Goal: Information Seeking & Learning: Learn about a topic

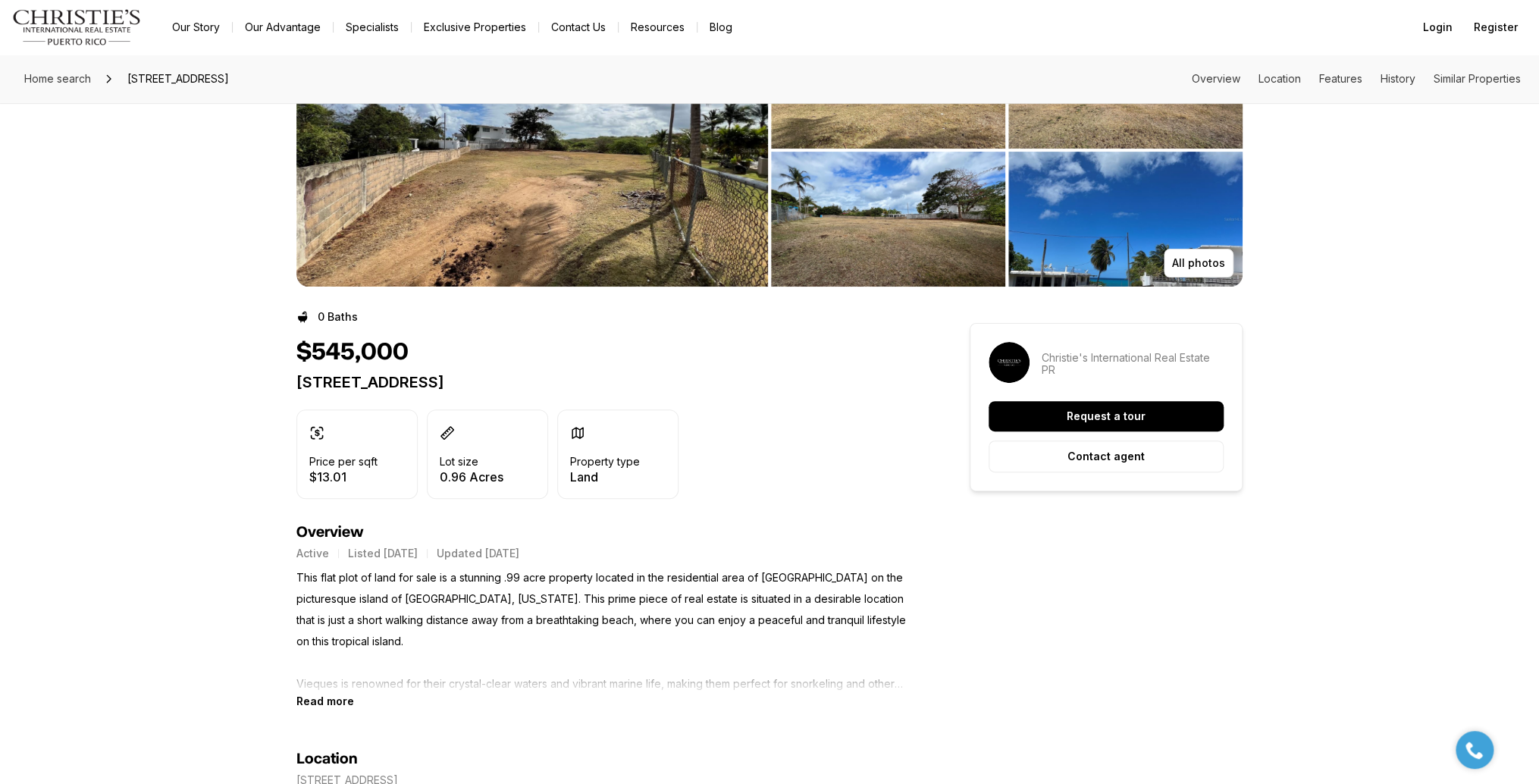
scroll to position [151, 0]
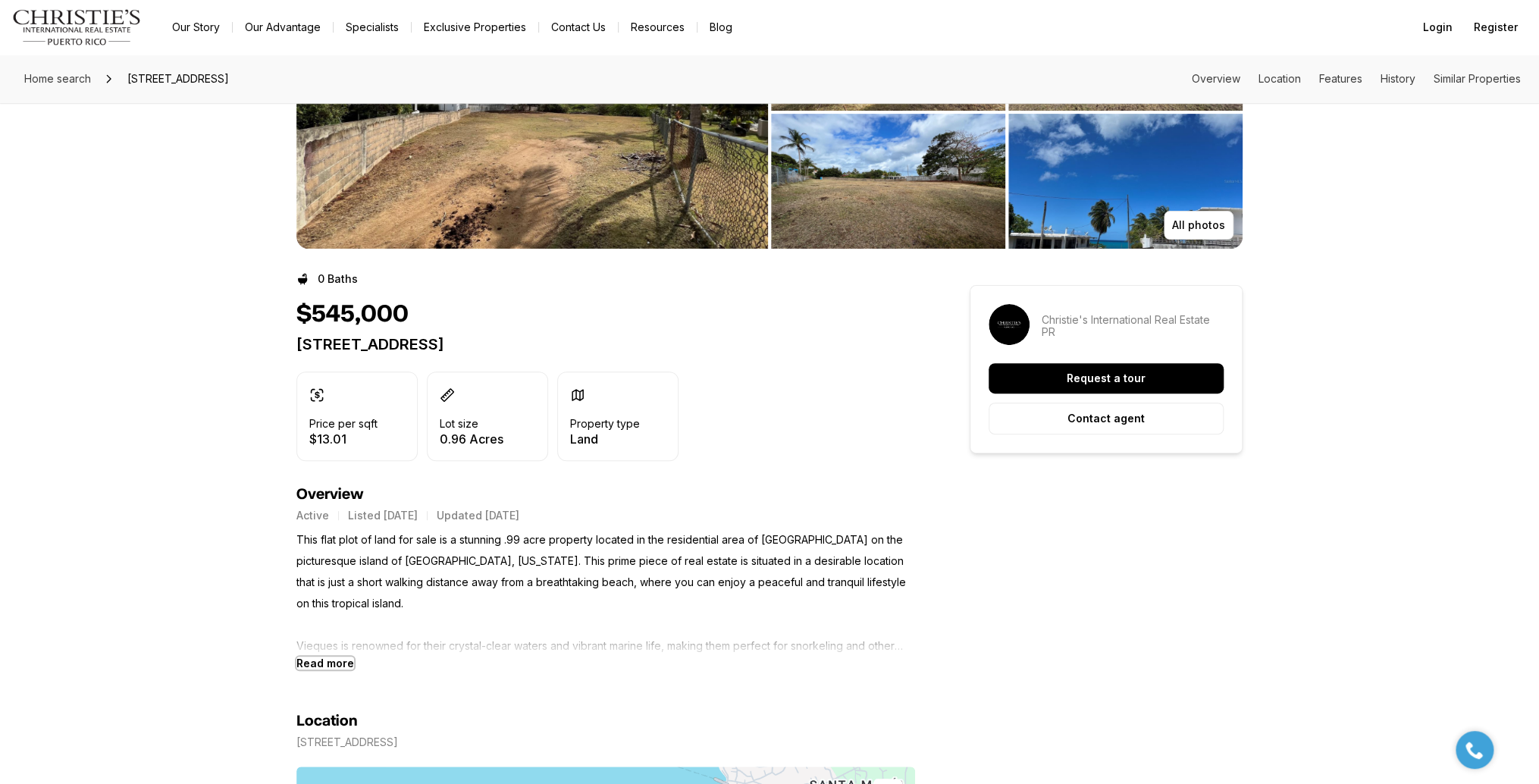
click at [323, 665] on b "Read more" at bounding box center [325, 662] width 58 height 13
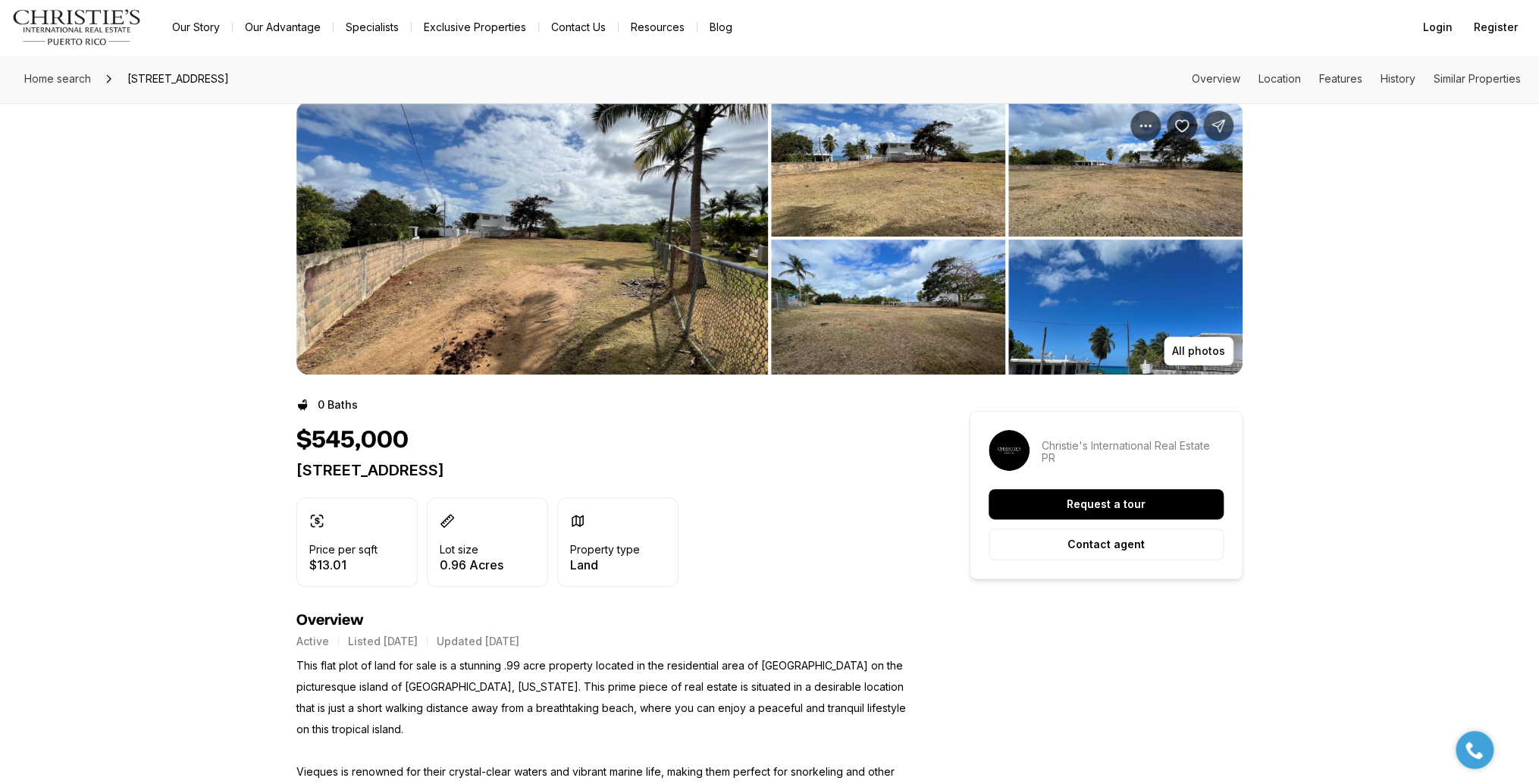
scroll to position [0, 0]
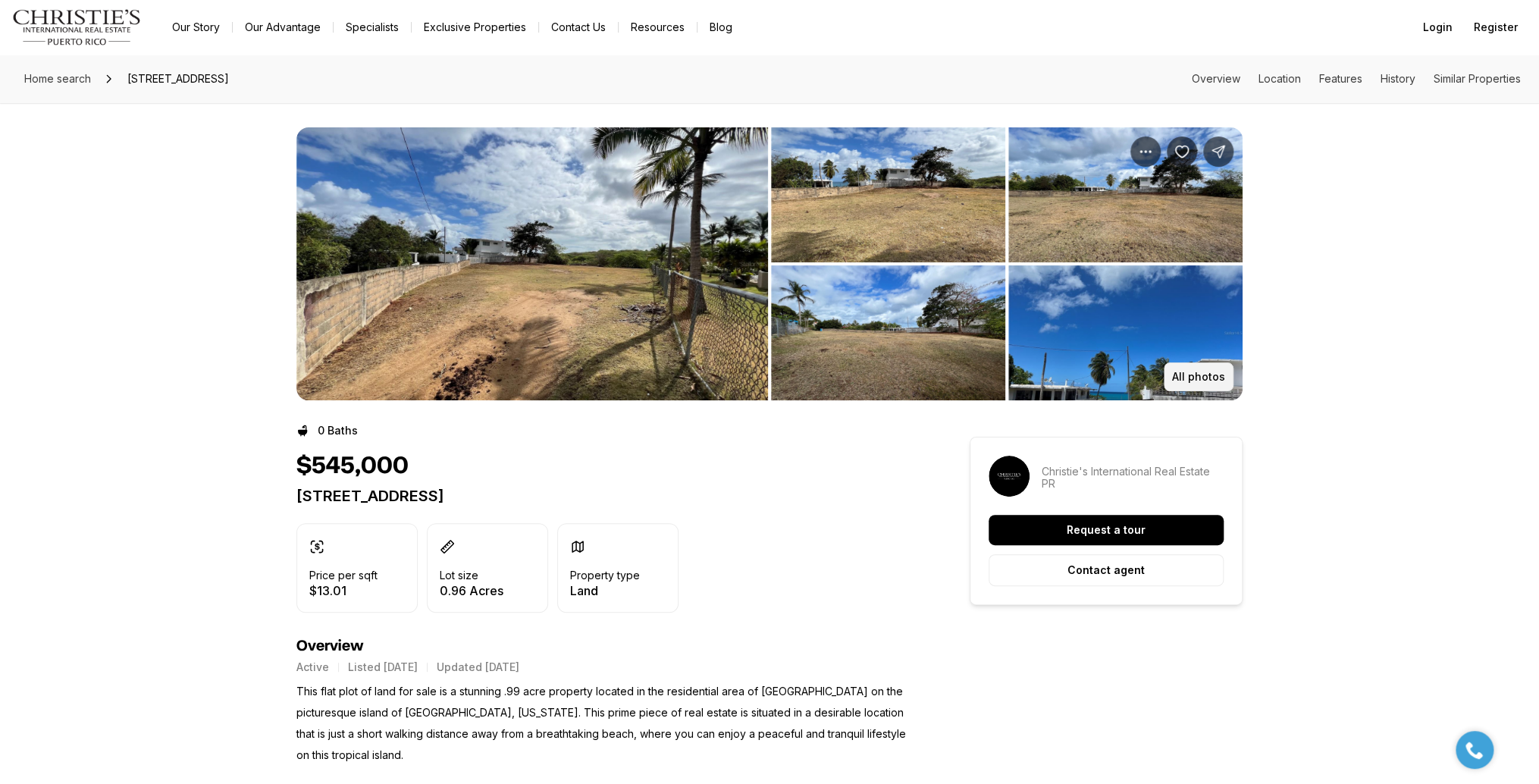
click at [1198, 376] on p "All photos" at bounding box center [1199, 376] width 53 height 12
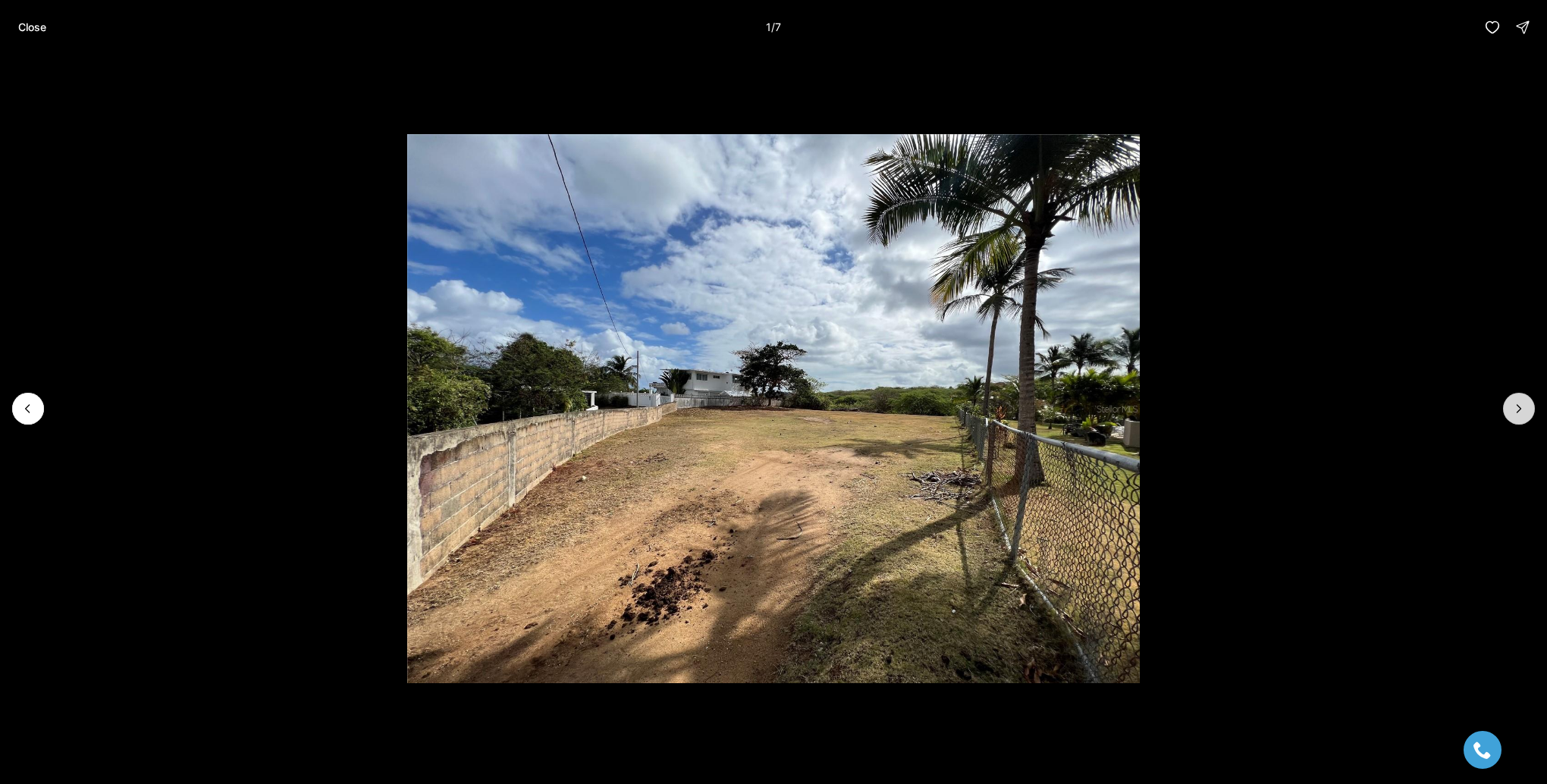
click at [1518, 407] on icon "Next slide" at bounding box center [1518, 408] width 15 height 15
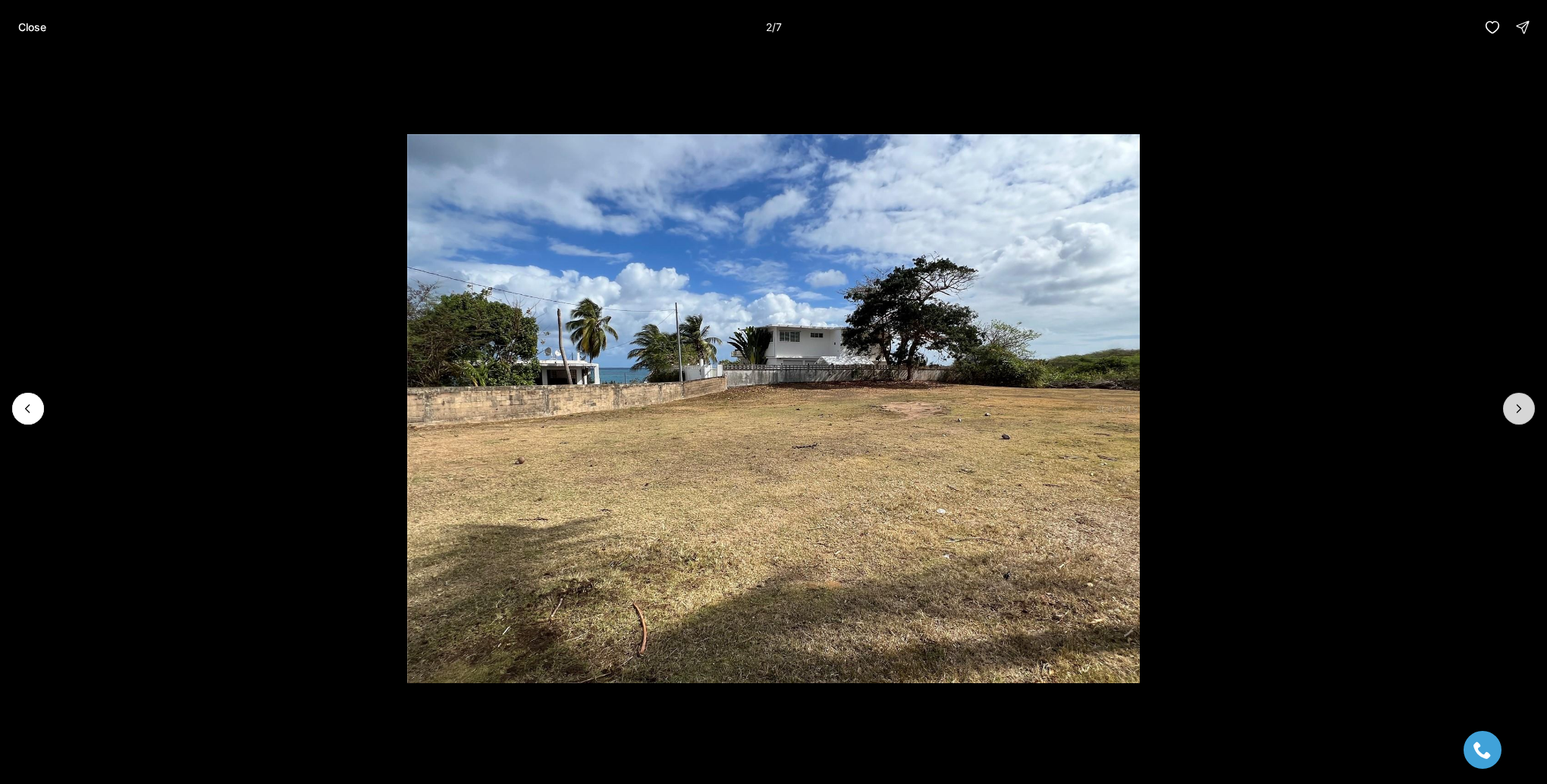
click at [1518, 407] on icon "Next slide" at bounding box center [1518, 408] width 15 height 15
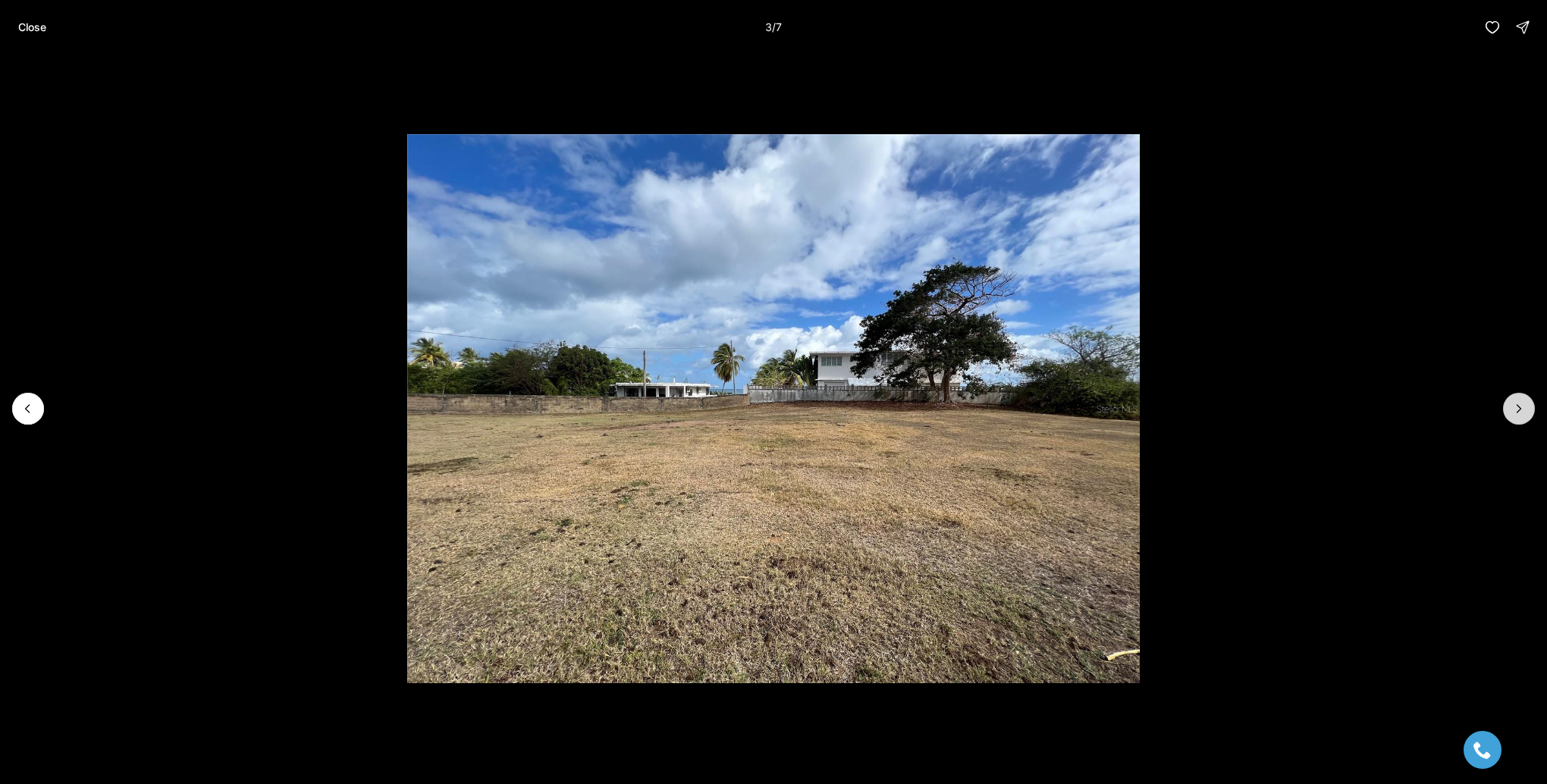
click at [1518, 406] on icon "Next slide" at bounding box center [1519, 409] width 4 height 8
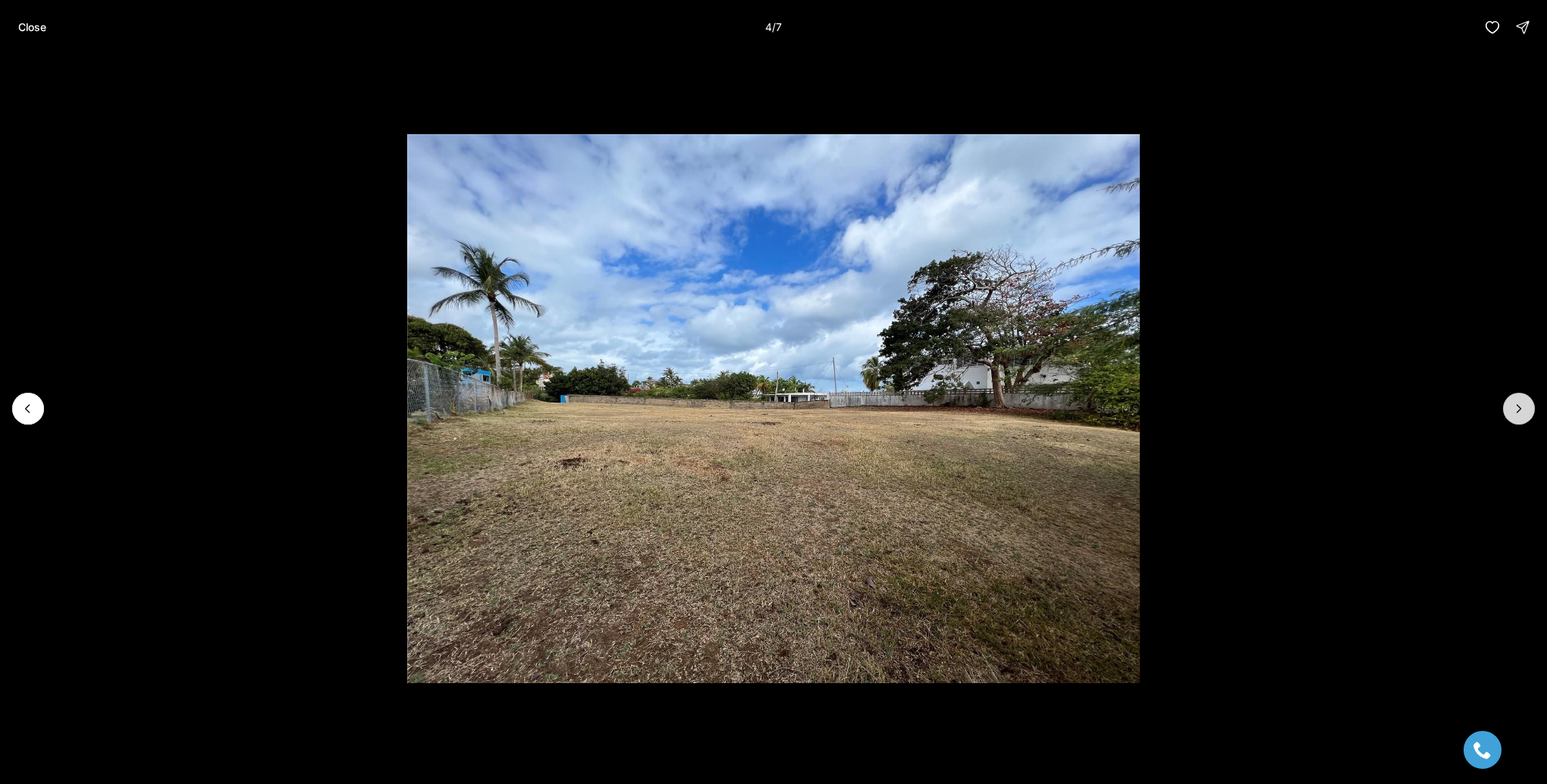
click at [1518, 406] on icon "Next slide" at bounding box center [1519, 409] width 4 height 8
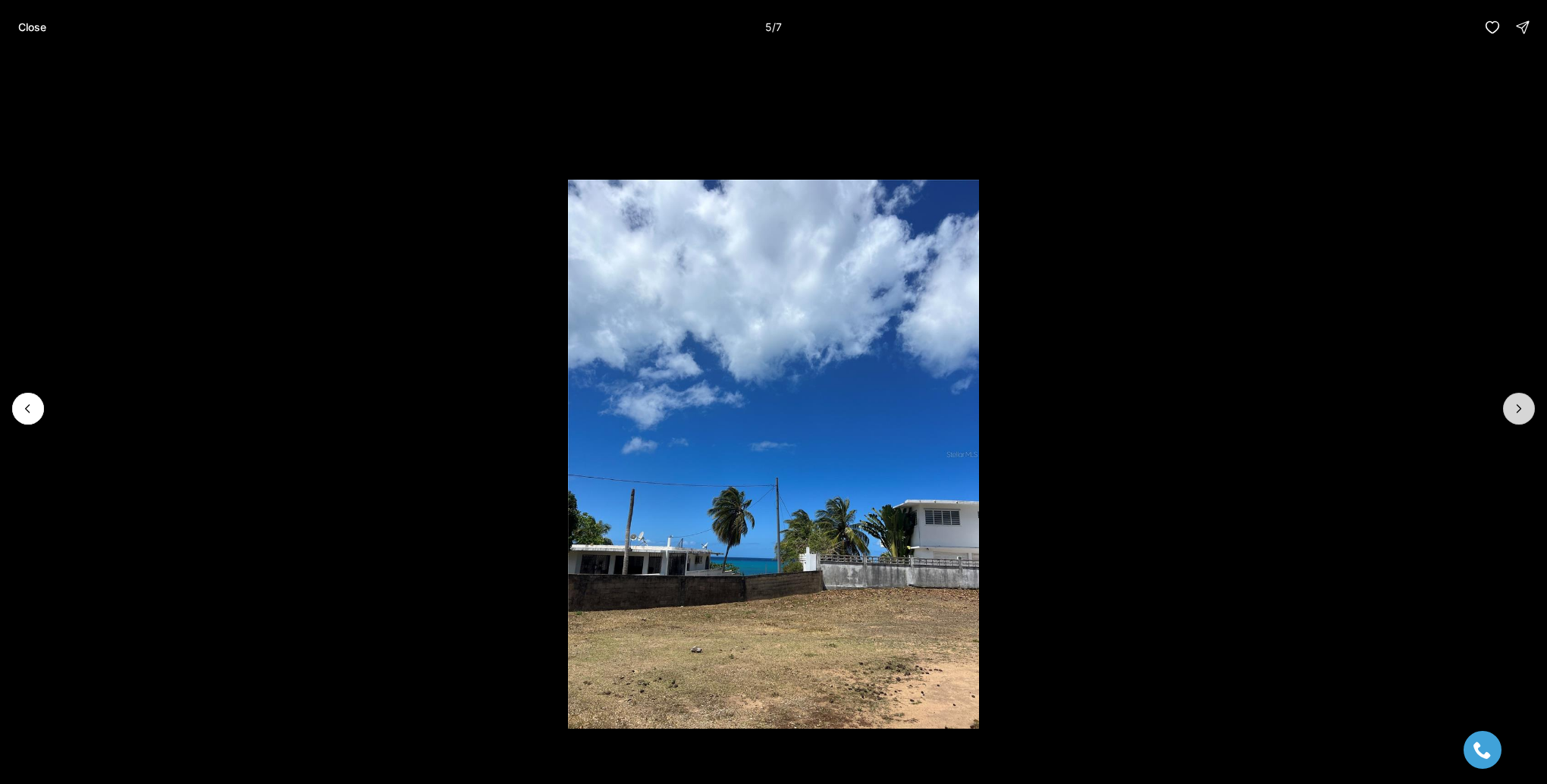
click at [1518, 406] on icon "Next slide" at bounding box center [1519, 409] width 4 height 8
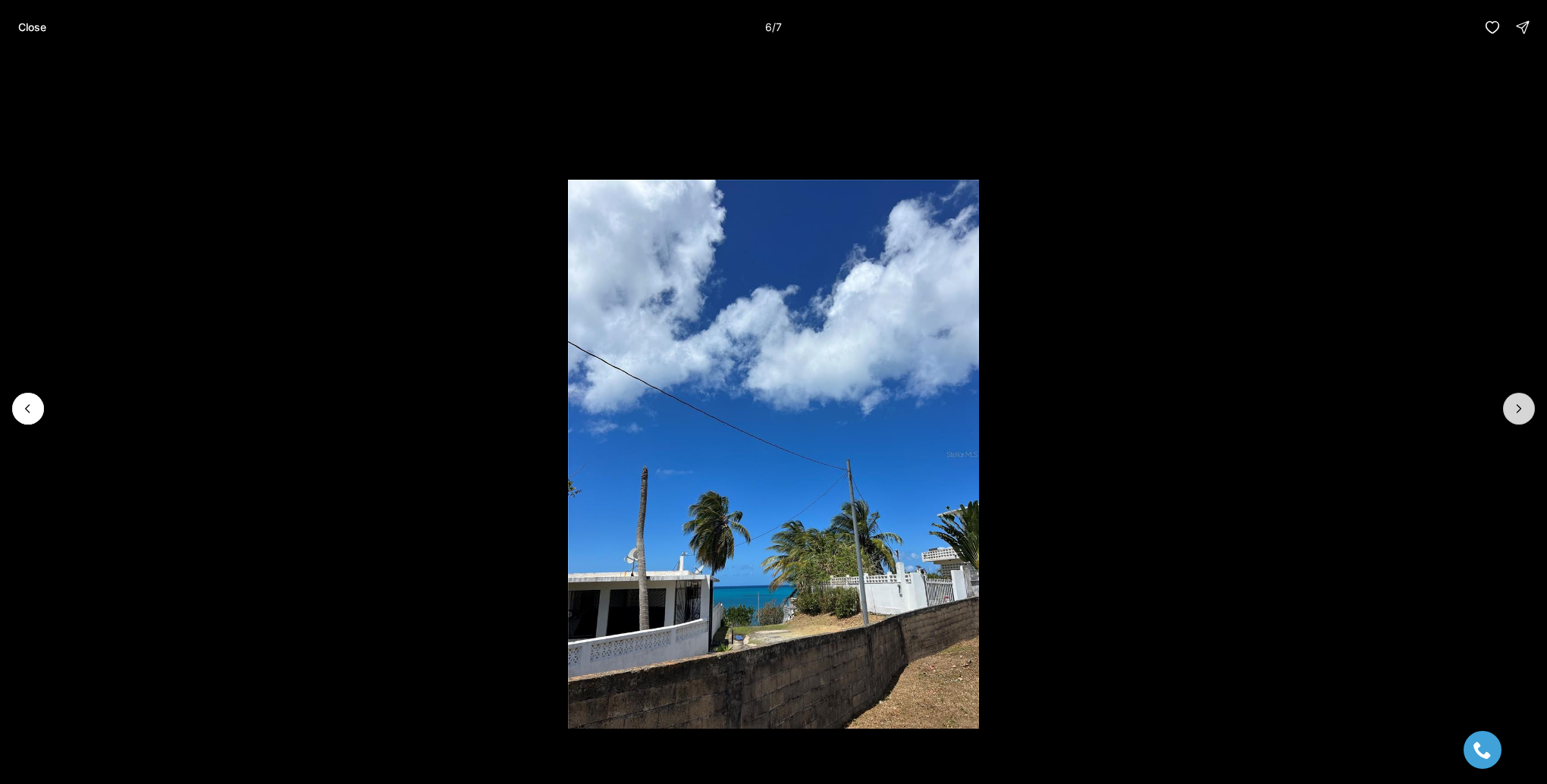
click at [1518, 406] on icon "Next slide" at bounding box center [1519, 409] width 4 height 8
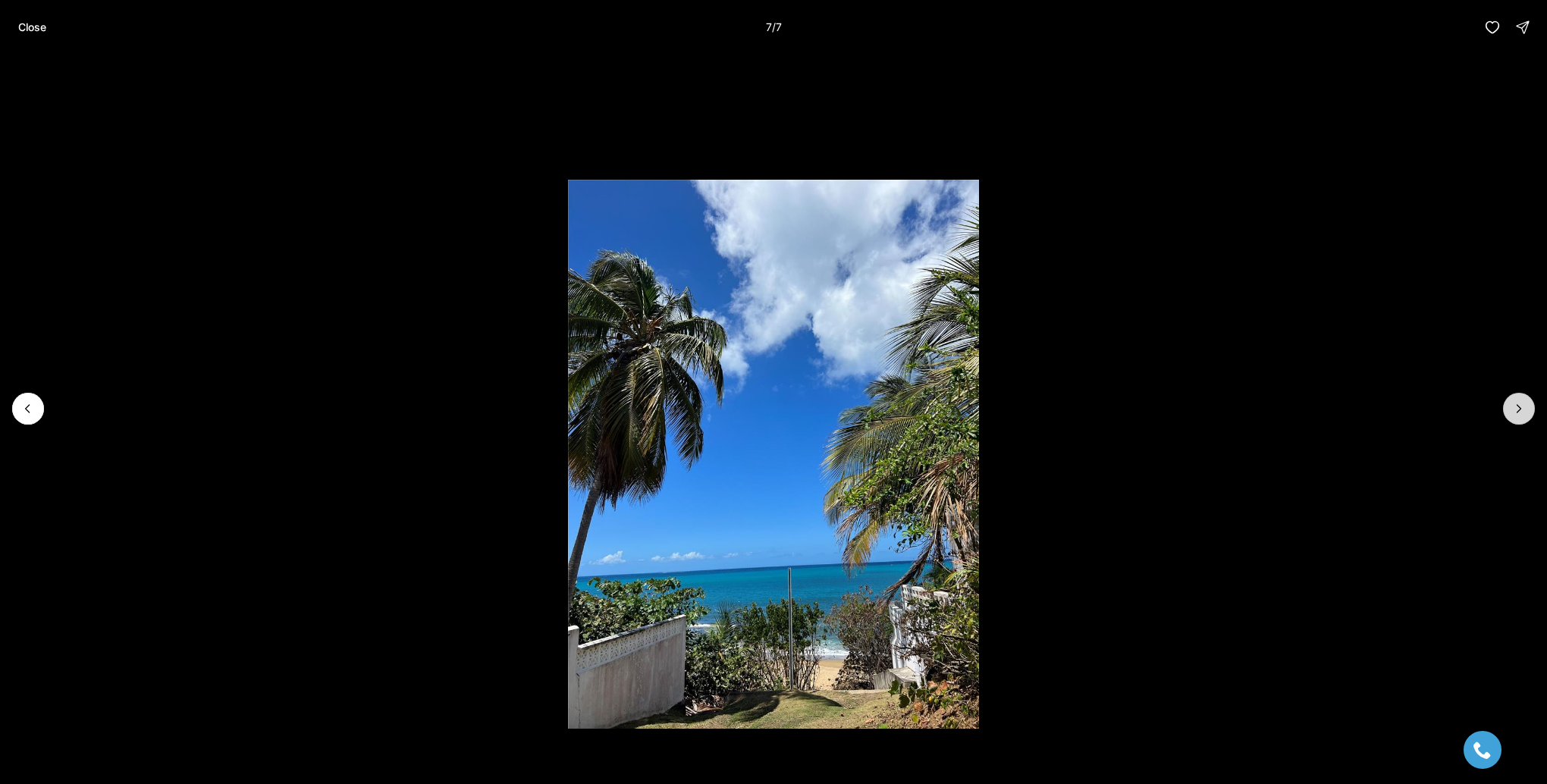
click at [1518, 406] on div at bounding box center [1518, 409] width 31 height 31
click at [1518, 408] on div at bounding box center [1518, 409] width 31 height 31
click at [41, 29] on p "Close" at bounding box center [32, 28] width 29 height 12
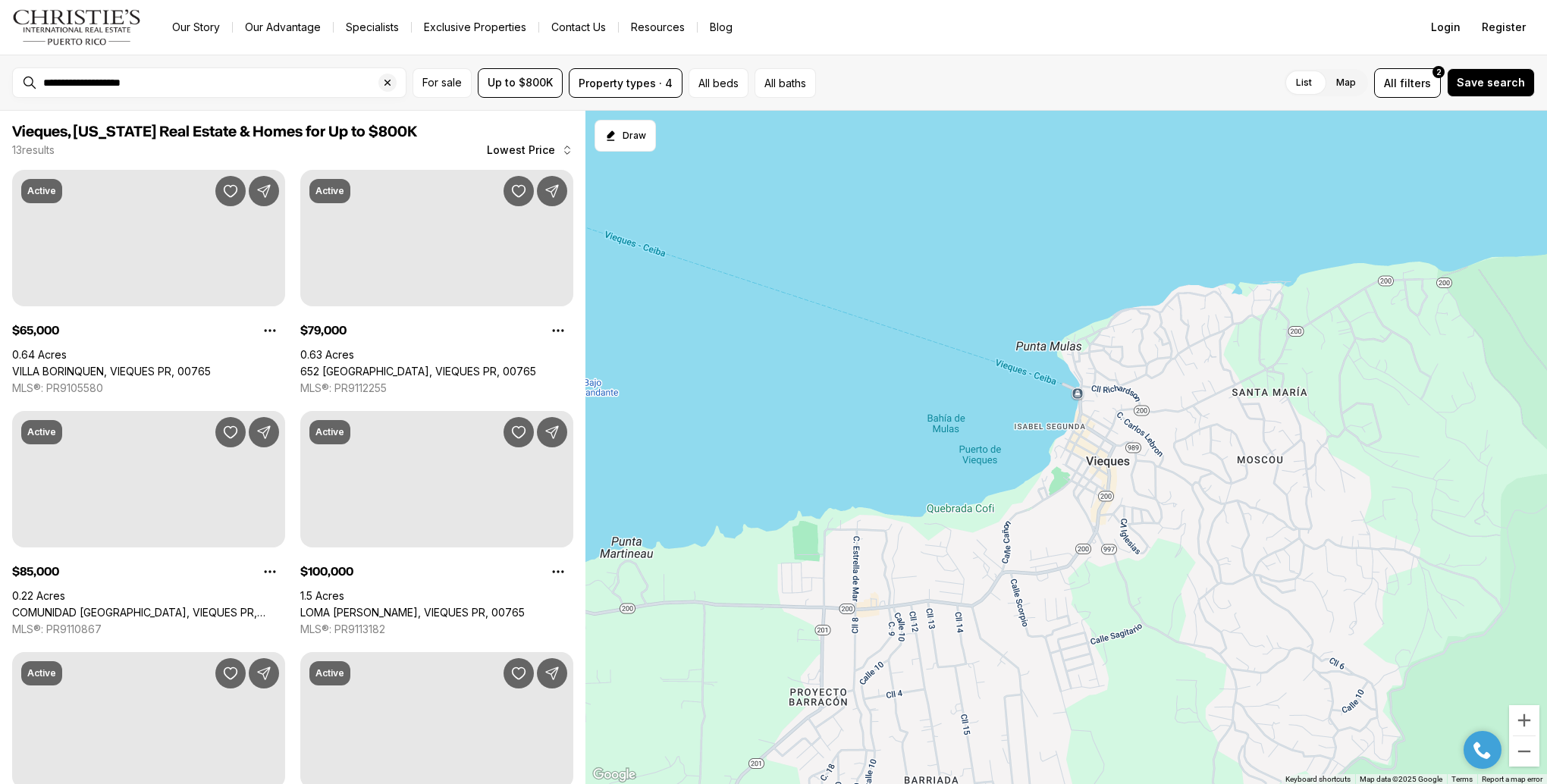
scroll to position [985, 0]
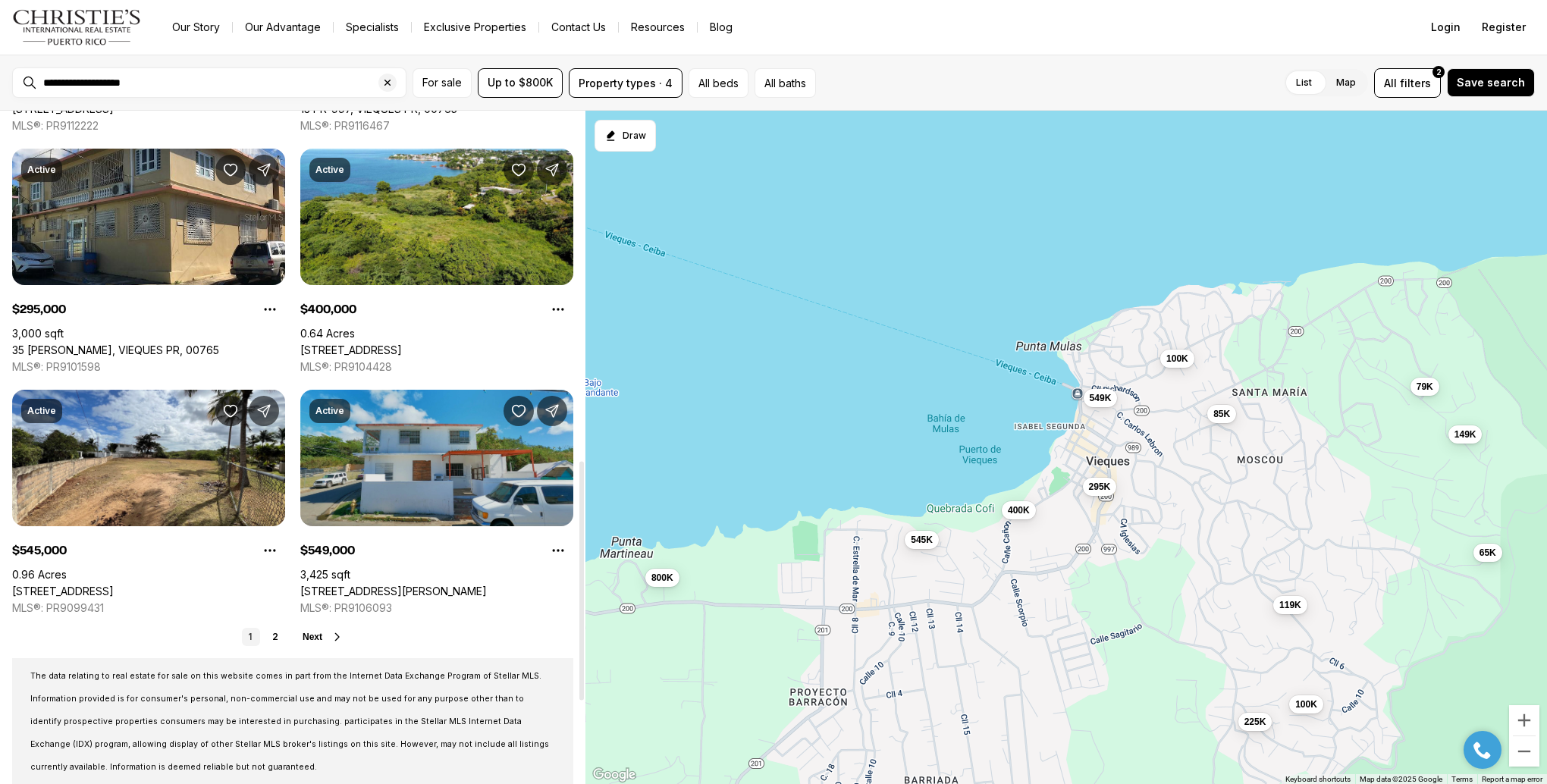
click at [414, 585] on link "2 CALLE RICHARDSON, VIEQUES PR, 00765" at bounding box center [393, 591] width 187 height 14
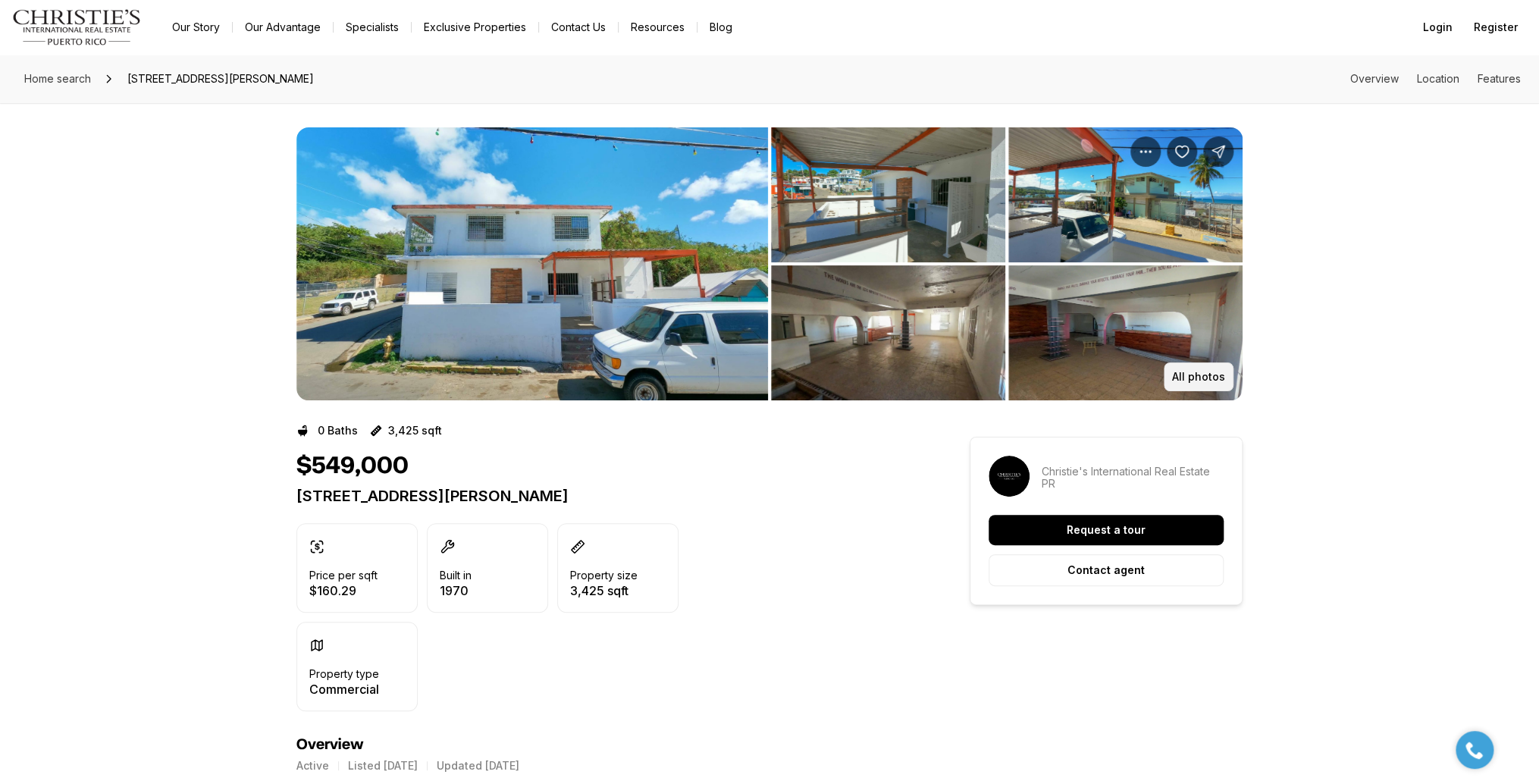
click at [1194, 371] on p "All photos" at bounding box center [1199, 376] width 53 height 12
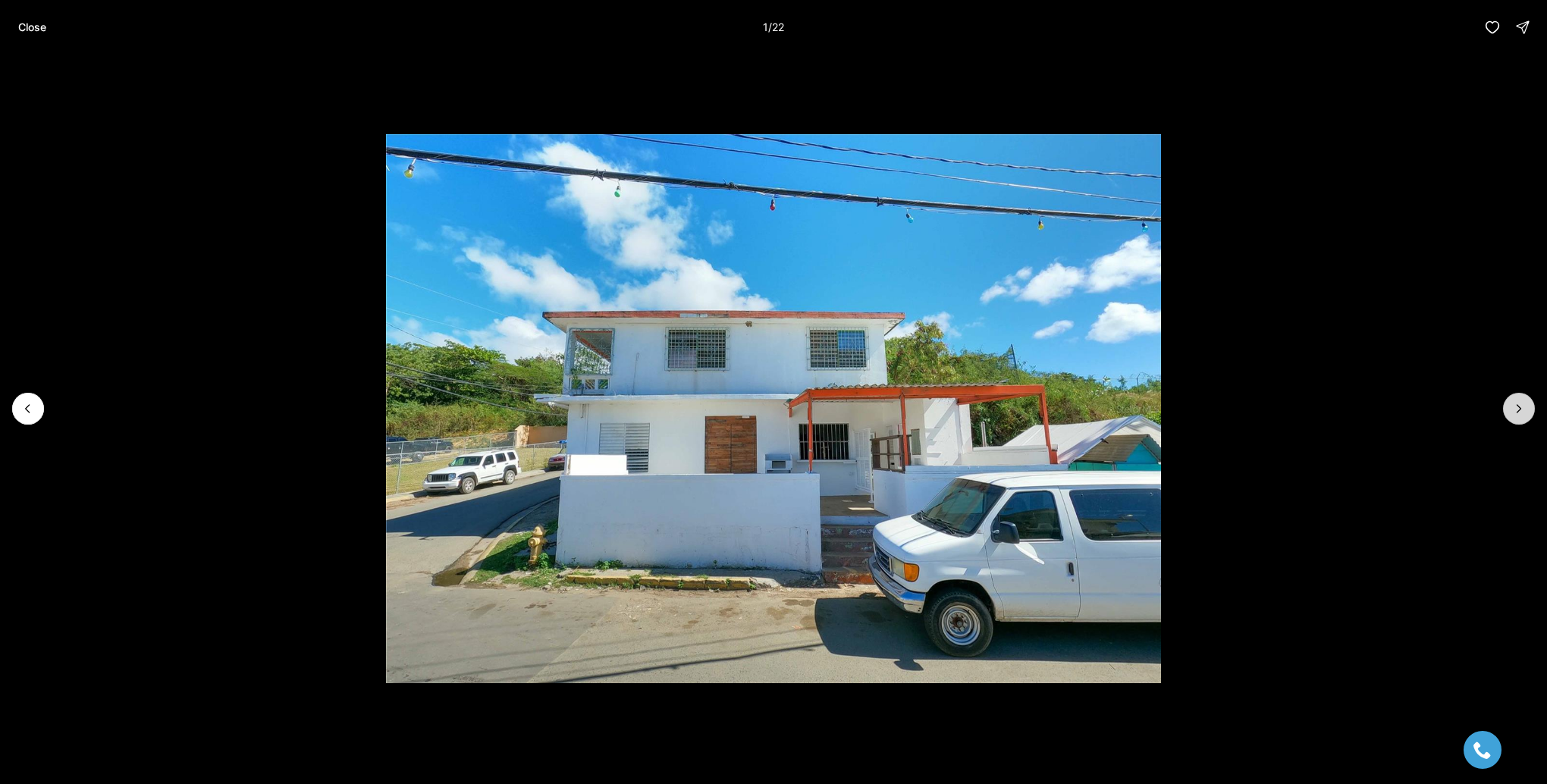
click at [1515, 409] on icon "Next slide" at bounding box center [1518, 408] width 15 height 15
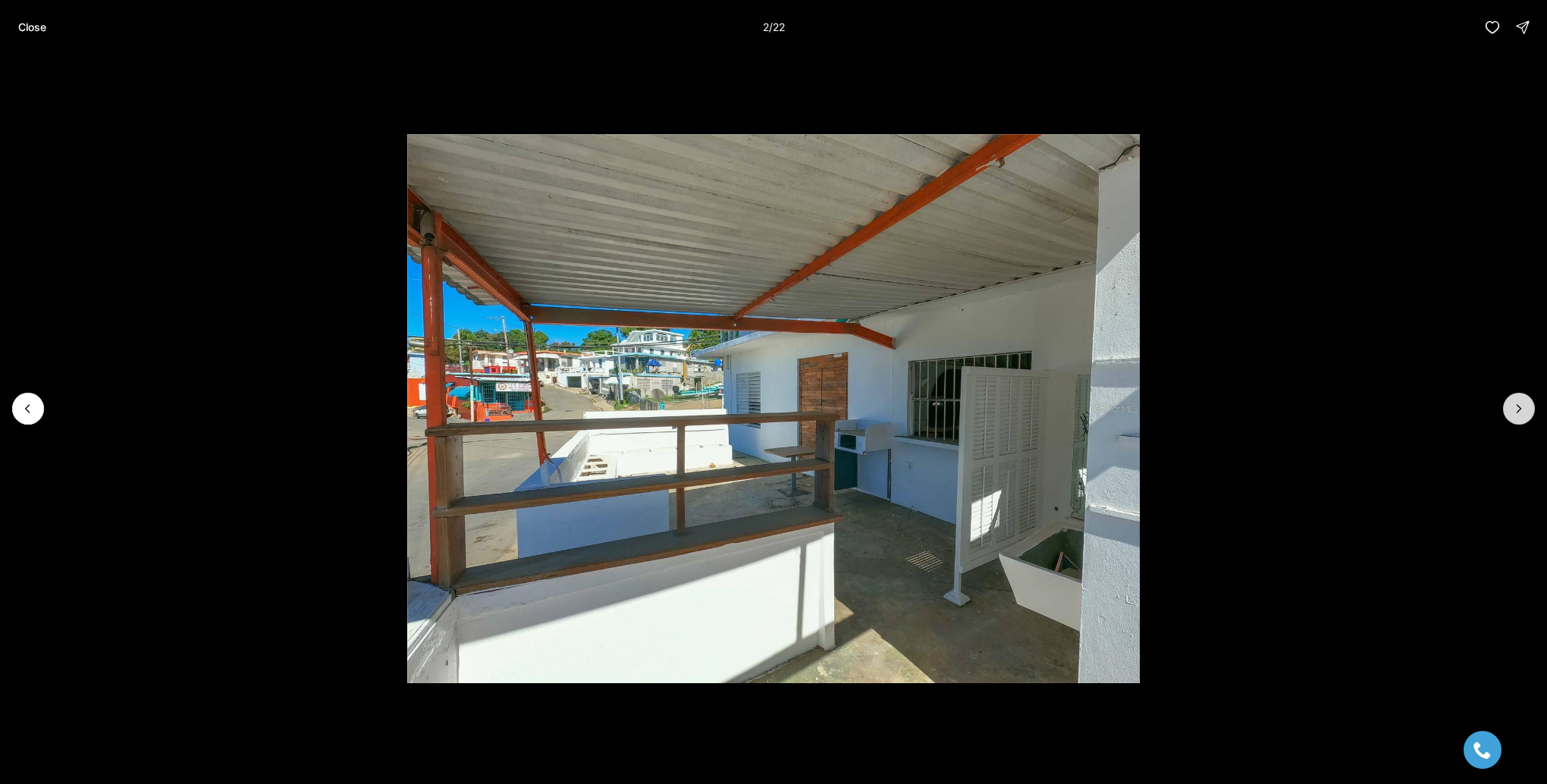
click at [1515, 409] on icon "Next slide" at bounding box center [1518, 408] width 15 height 15
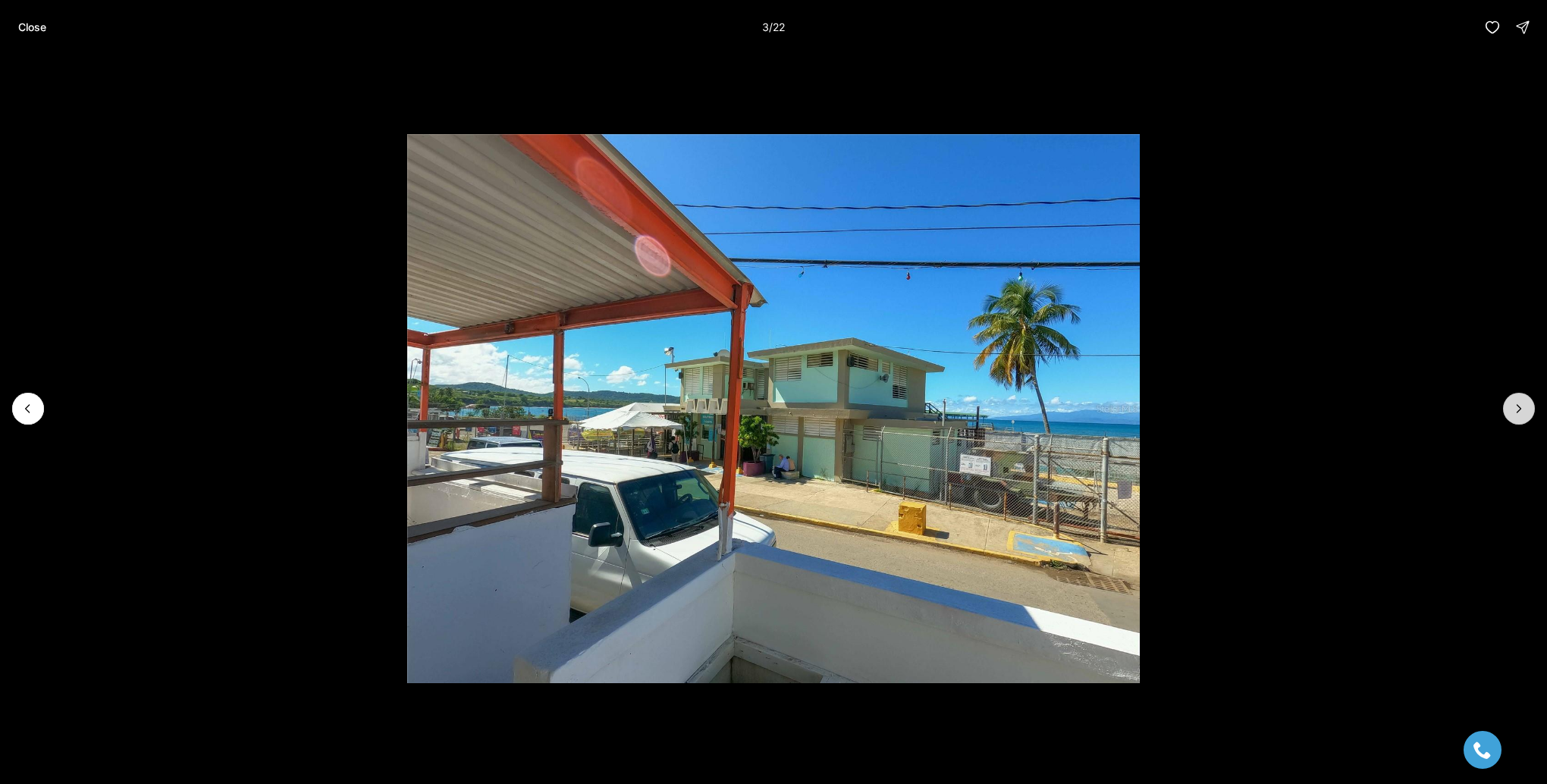
click at [1515, 409] on icon "Next slide" at bounding box center [1518, 408] width 15 height 15
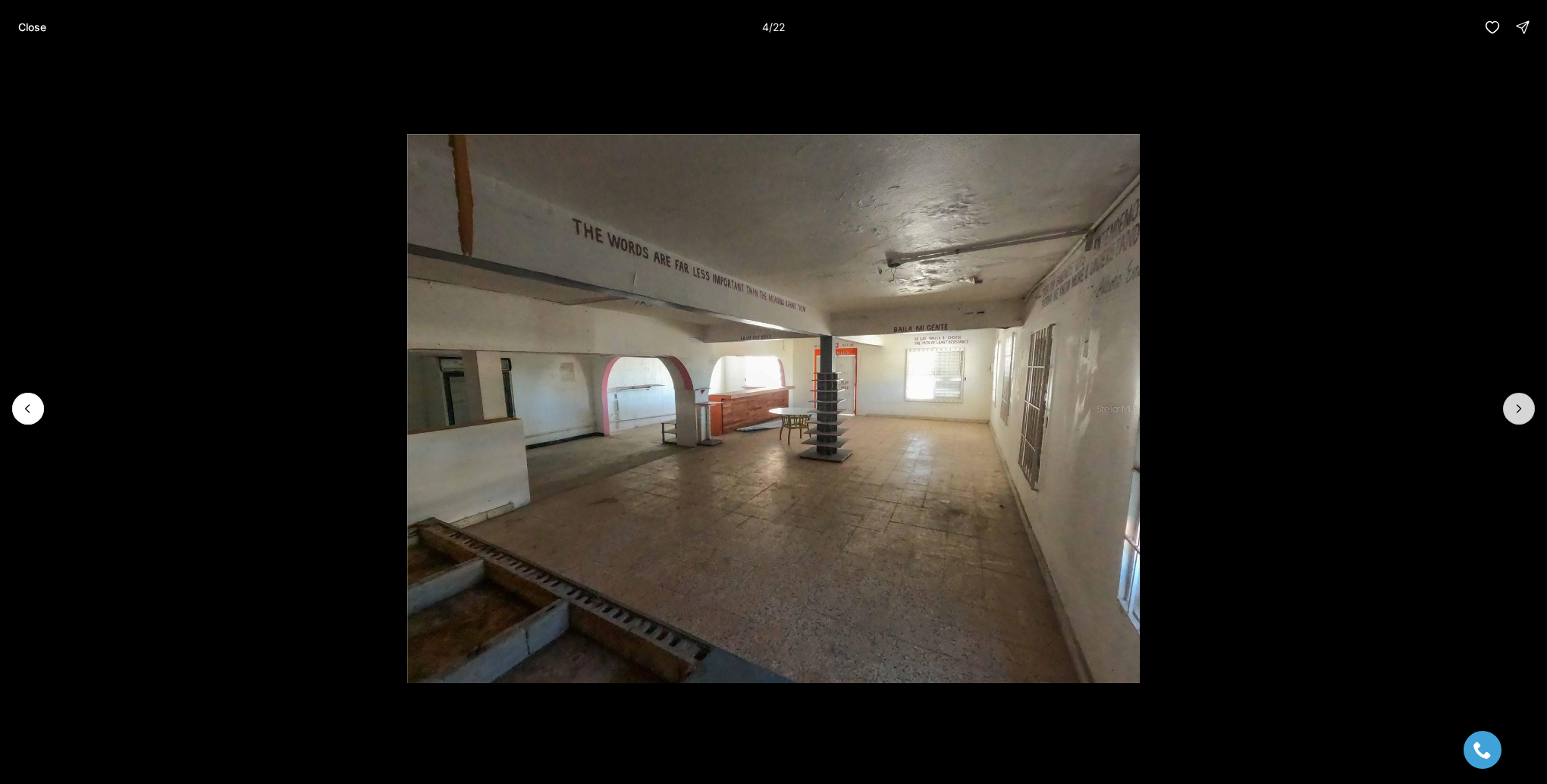
click at [1516, 409] on icon "Next slide" at bounding box center [1518, 408] width 15 height 15
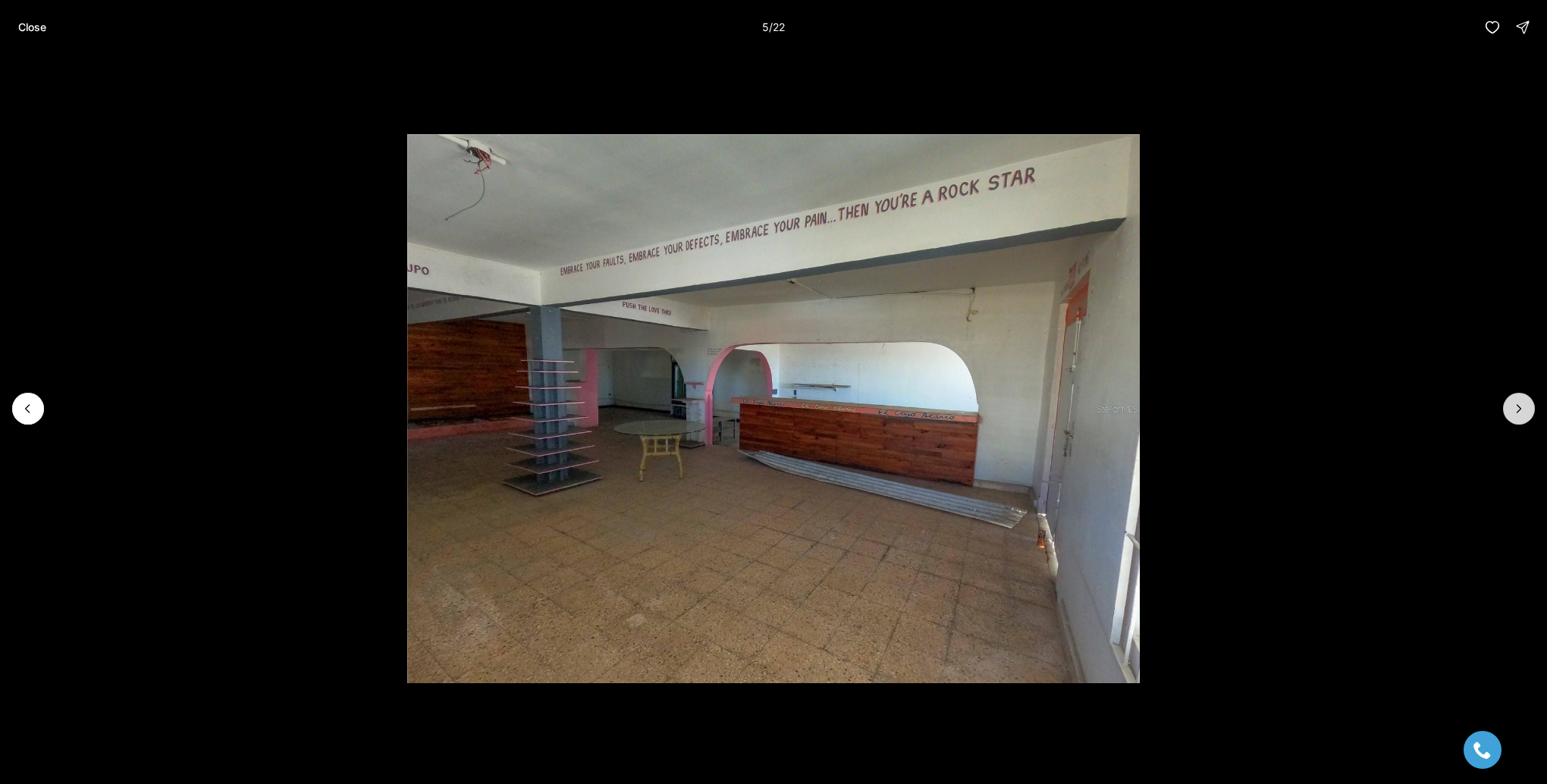
click at [1516, 409] on icon "Next slide" at bounding box center [1518, 408] width 15 height 15
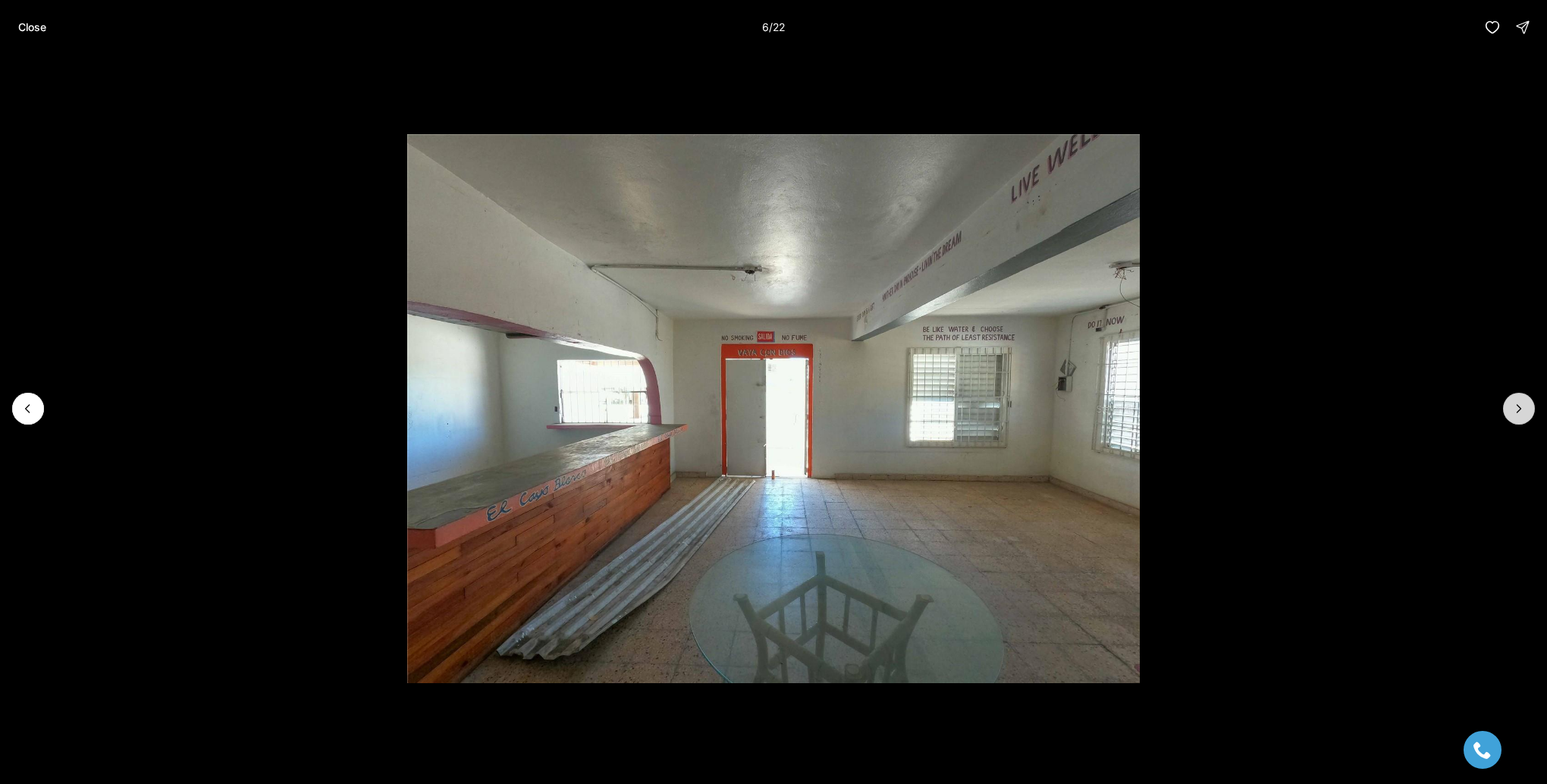
click at [1516, 409] on icon "Next slide" at bounding box center [1518, 408] width 15 height 15
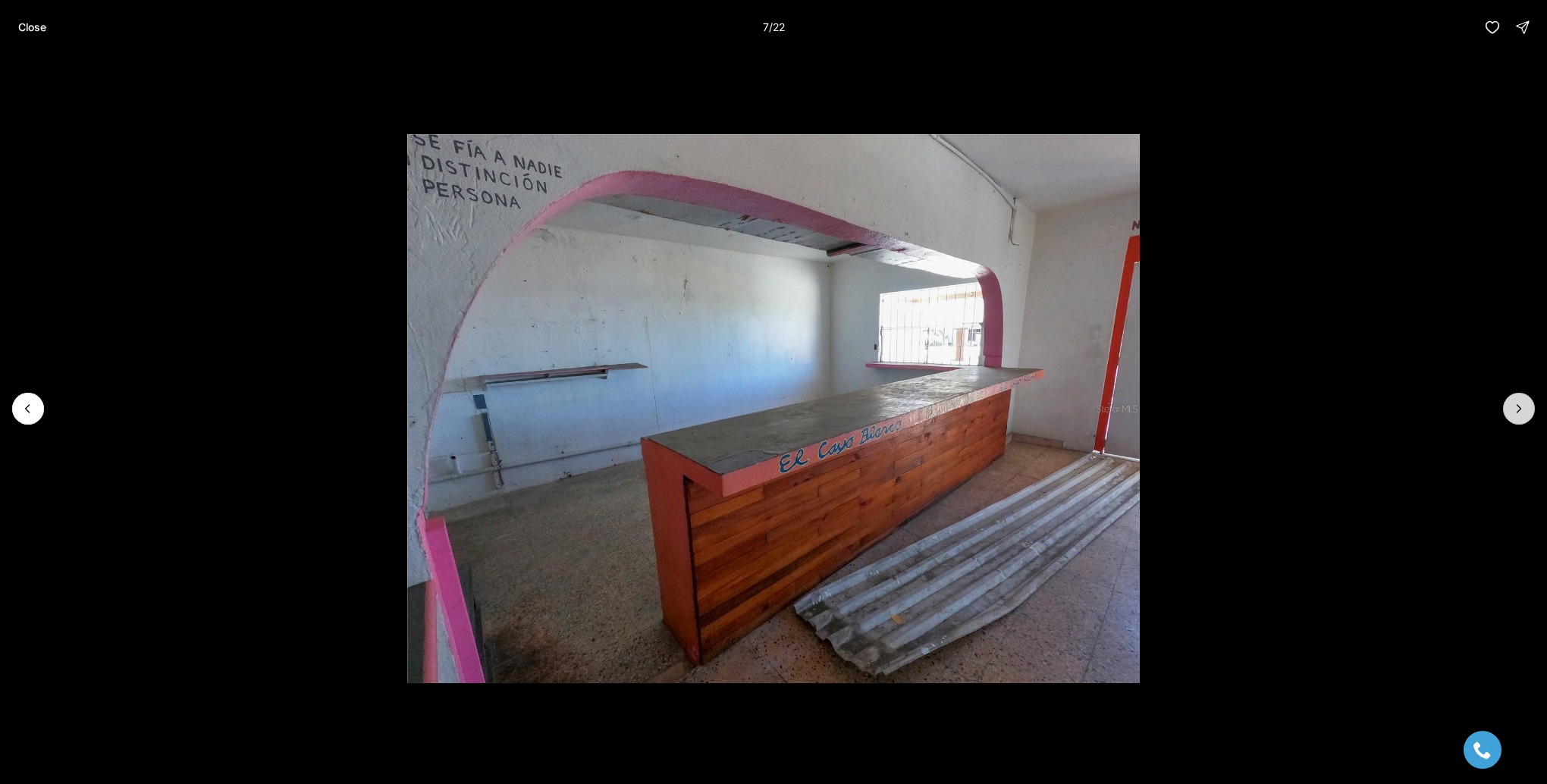
click at [1516, 409] on icon "Next slide" at bounding box center [1518, 408] width 15 height 15
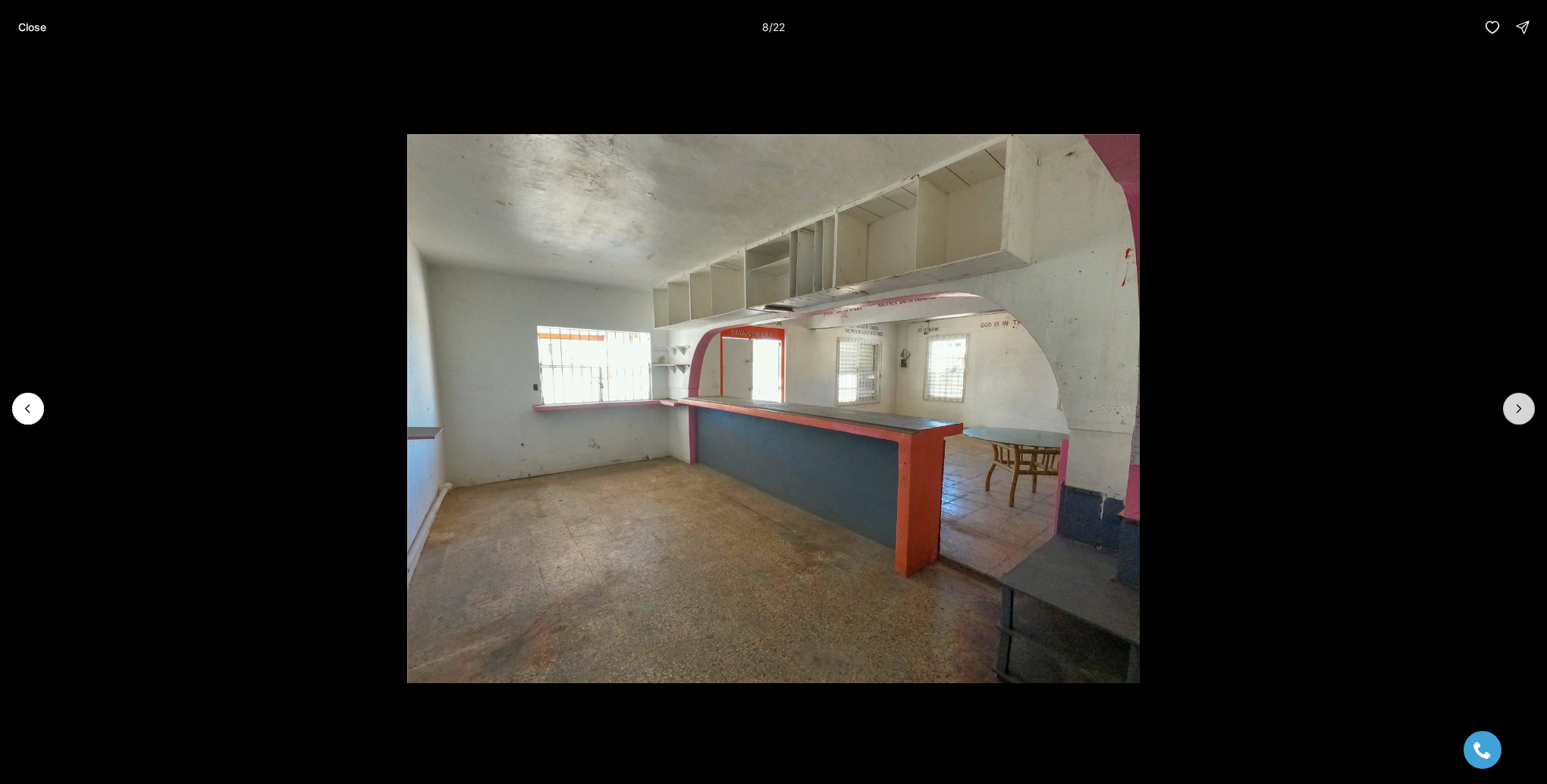
click at [1516, 409] on icon "Next slide" at bounding box center [1518, 408] width 15 height 15
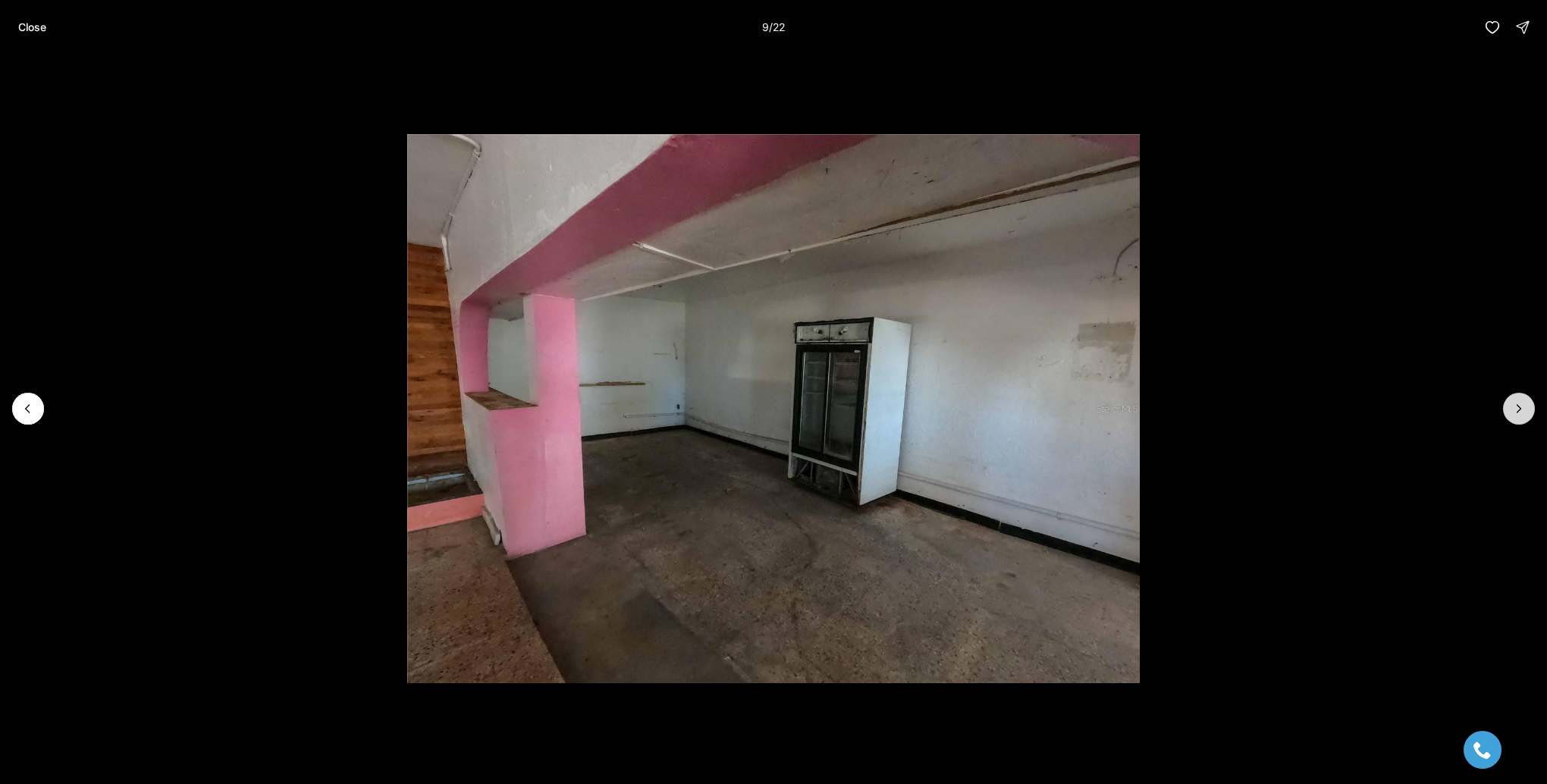
click at [1516, 409] on icon "Next slide" at bounding box center [1518, 408] width 15 height 15
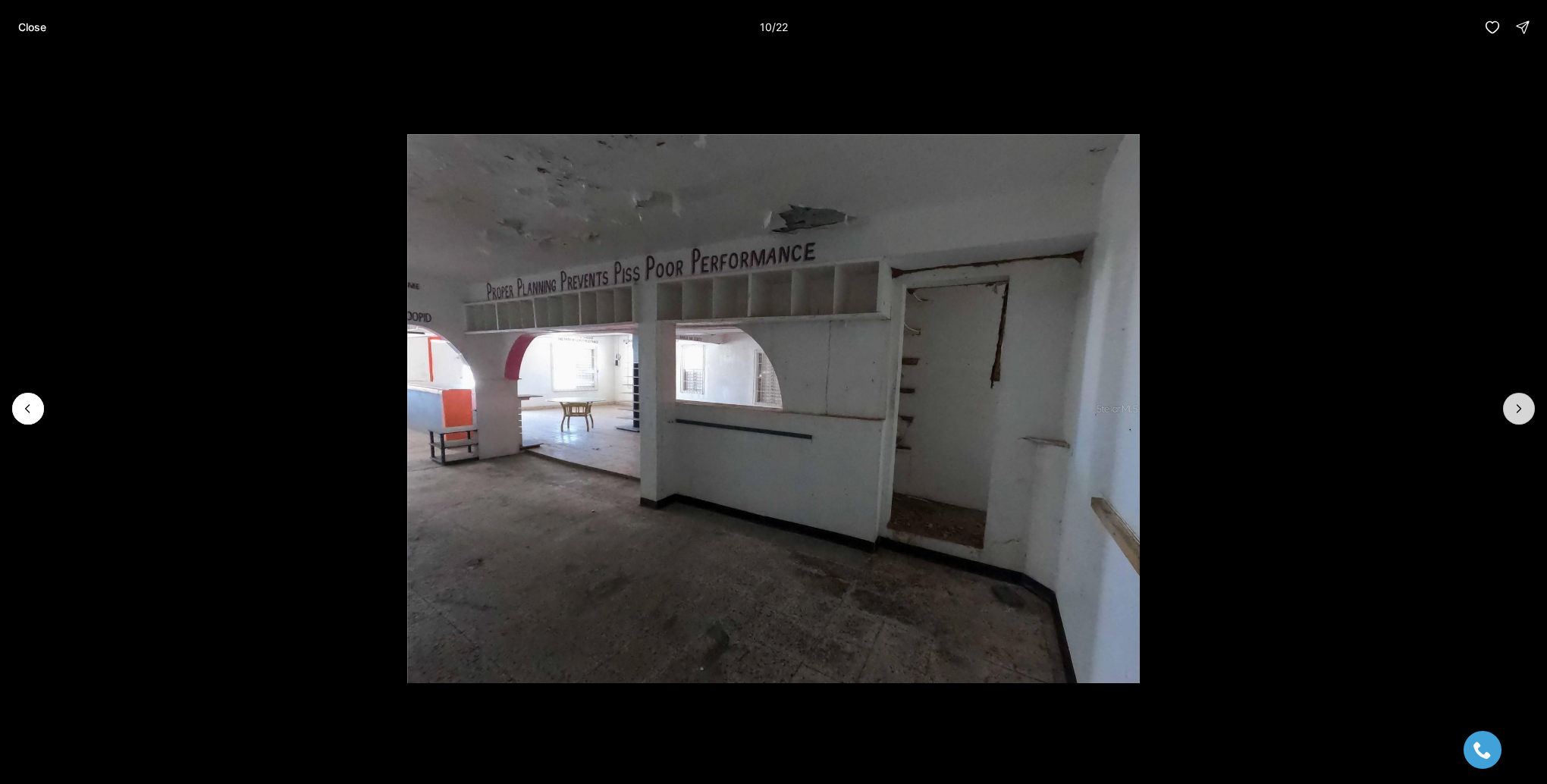
click at [1516, 409] on icon "Next slide" at bounding box center [1518, 408] width 15 height 15
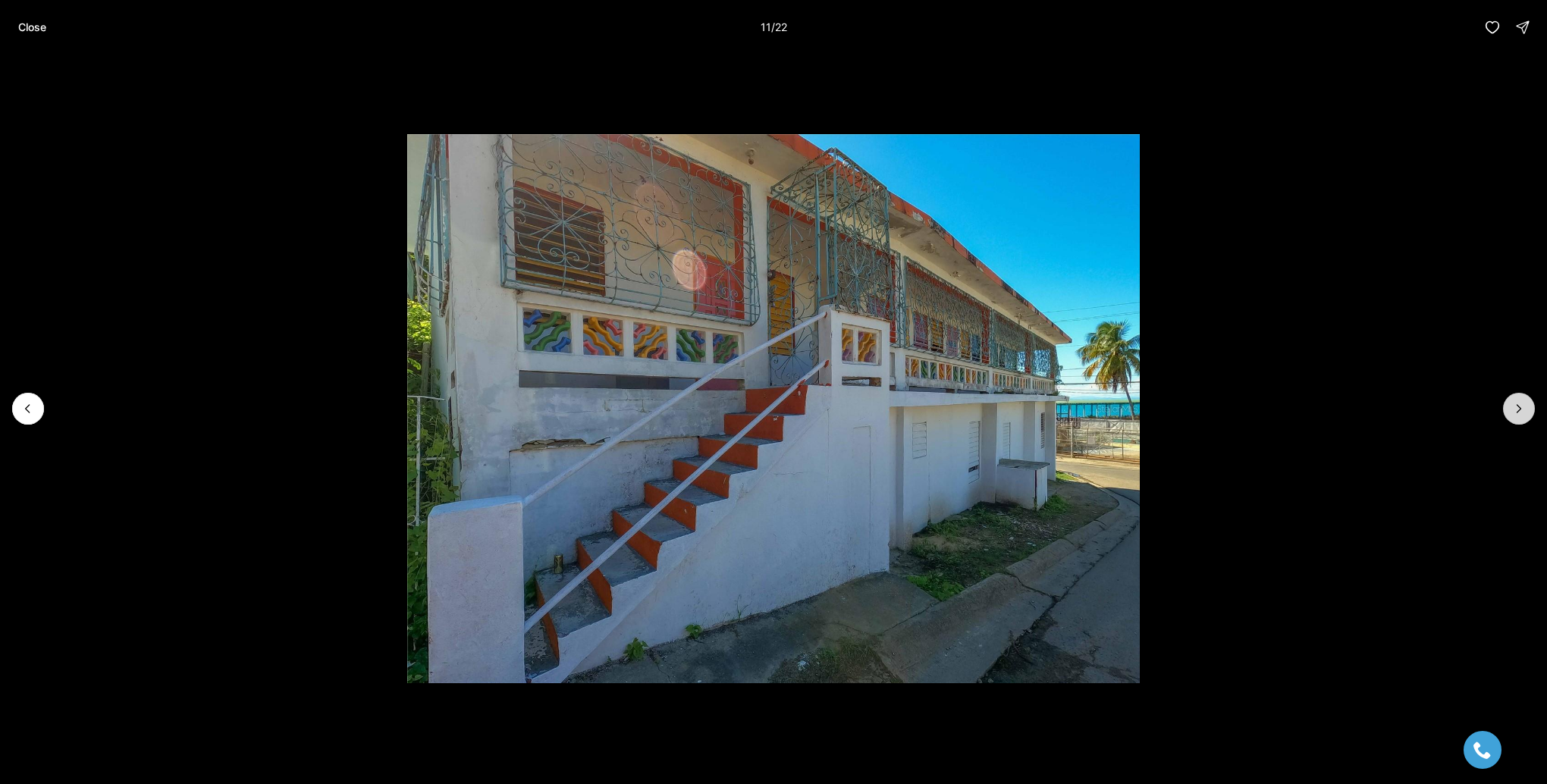
click at [1516, 409] on icon "Next slide" at bounding box center [1518, 408] width 15 height 15
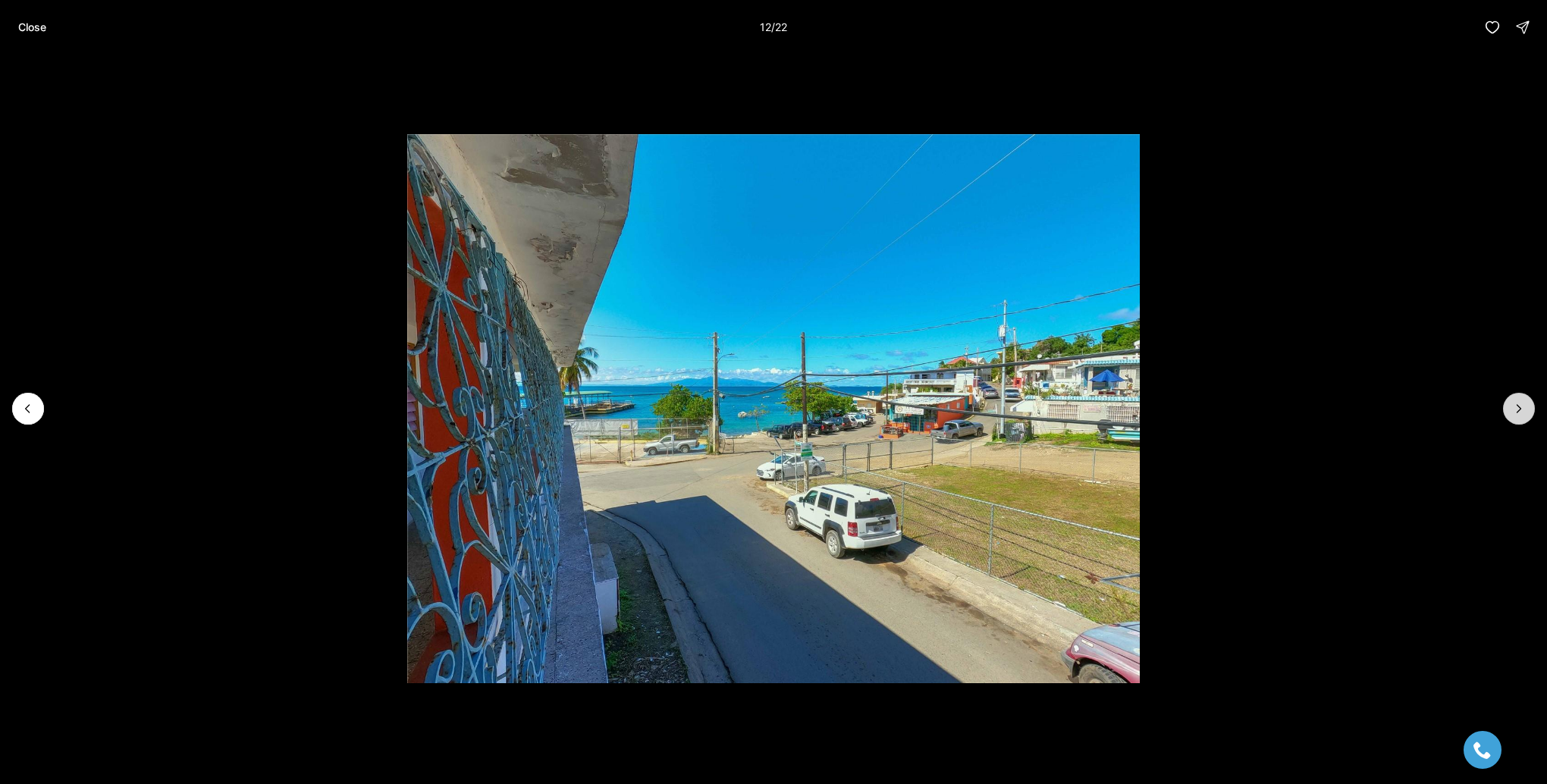
click at [1516, 409] on icon "Next slide" at bounding box center [1518, 408] width 15 height 15
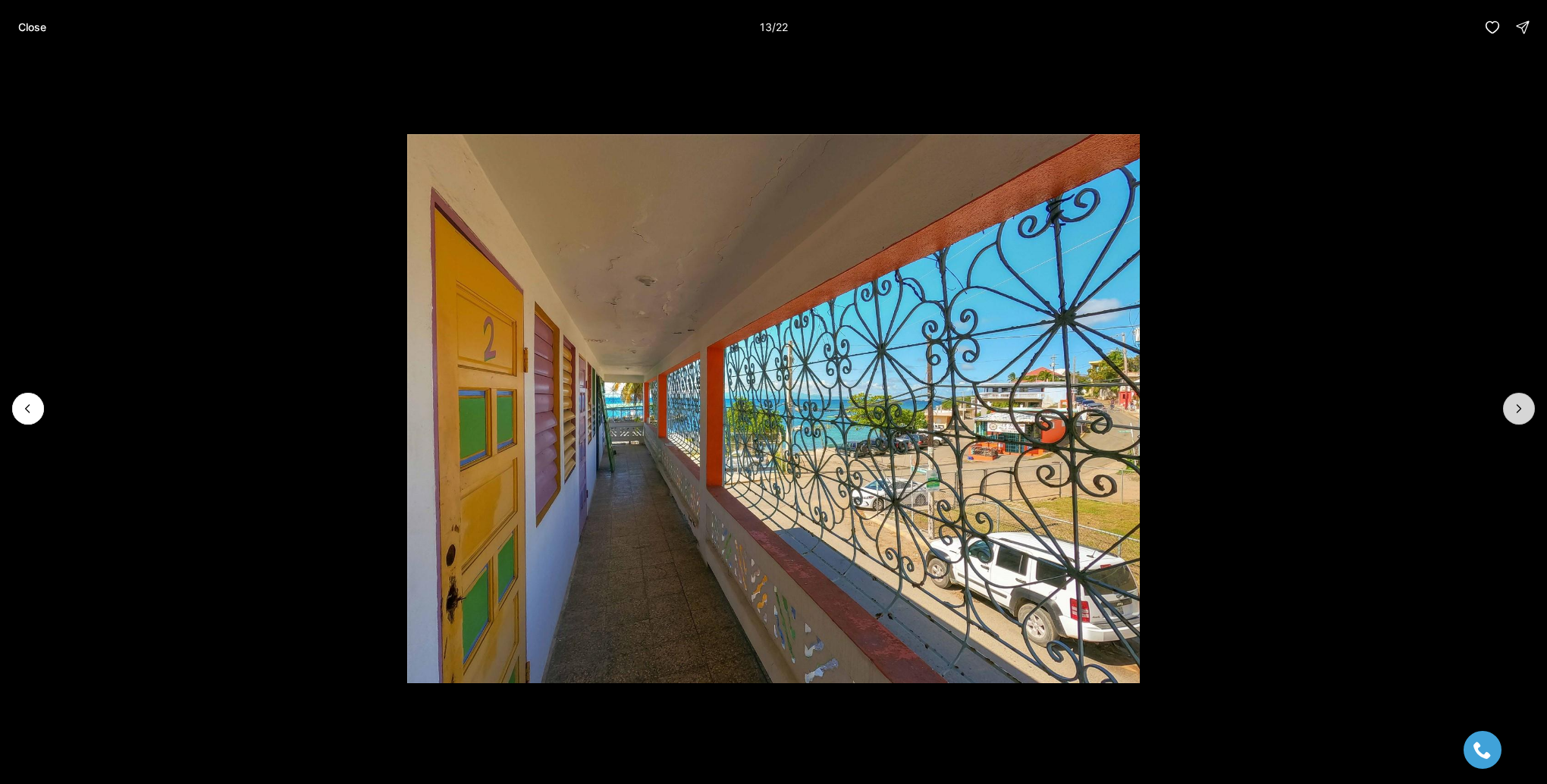
click at [1516, 409] on icon "Next slide" at bounding box center [1518, 408] width 15 height 15
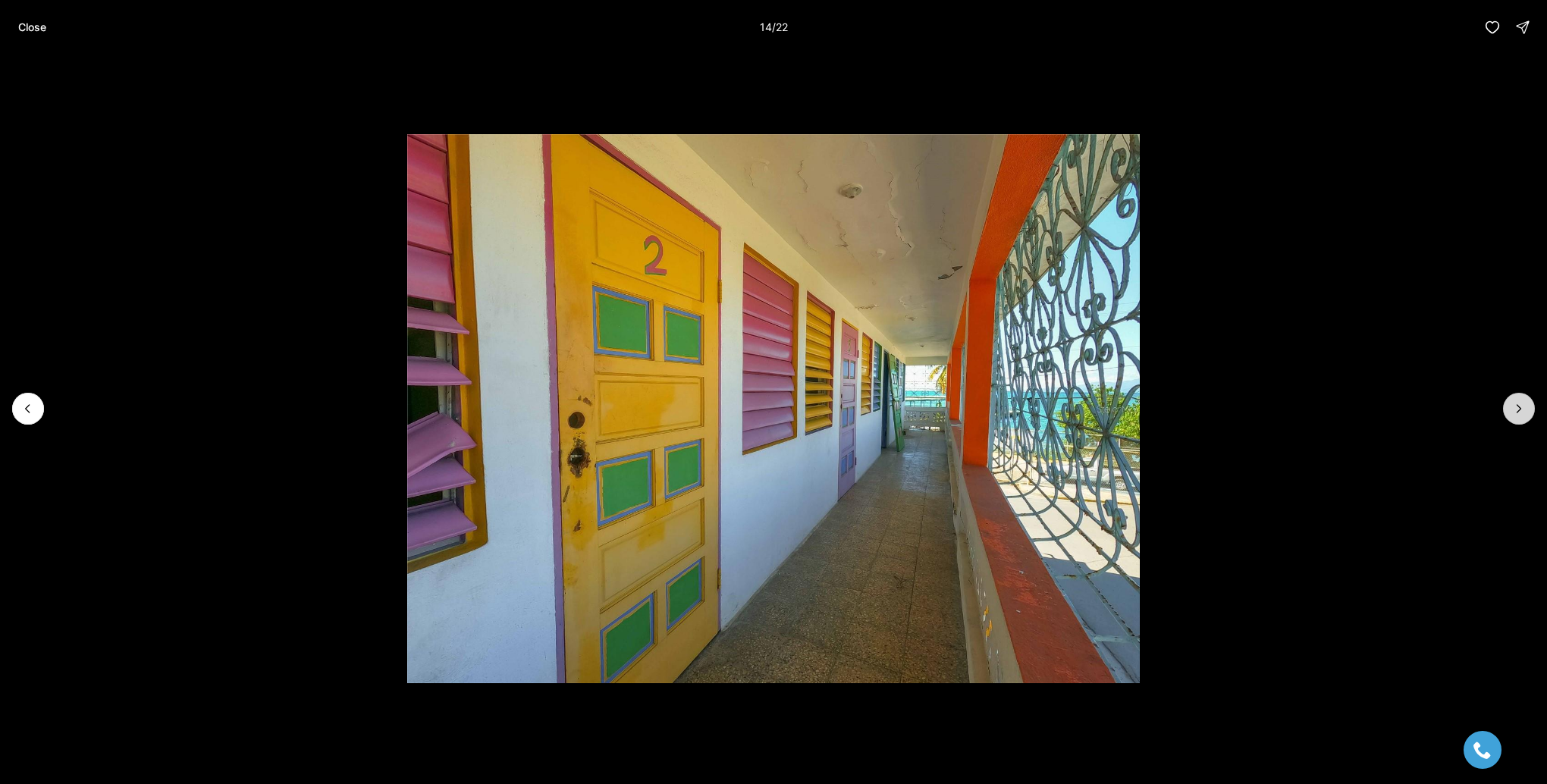
click at [1516, 409] on icon "Next slide" at bounding box center [1518, 408] width 15 height 15
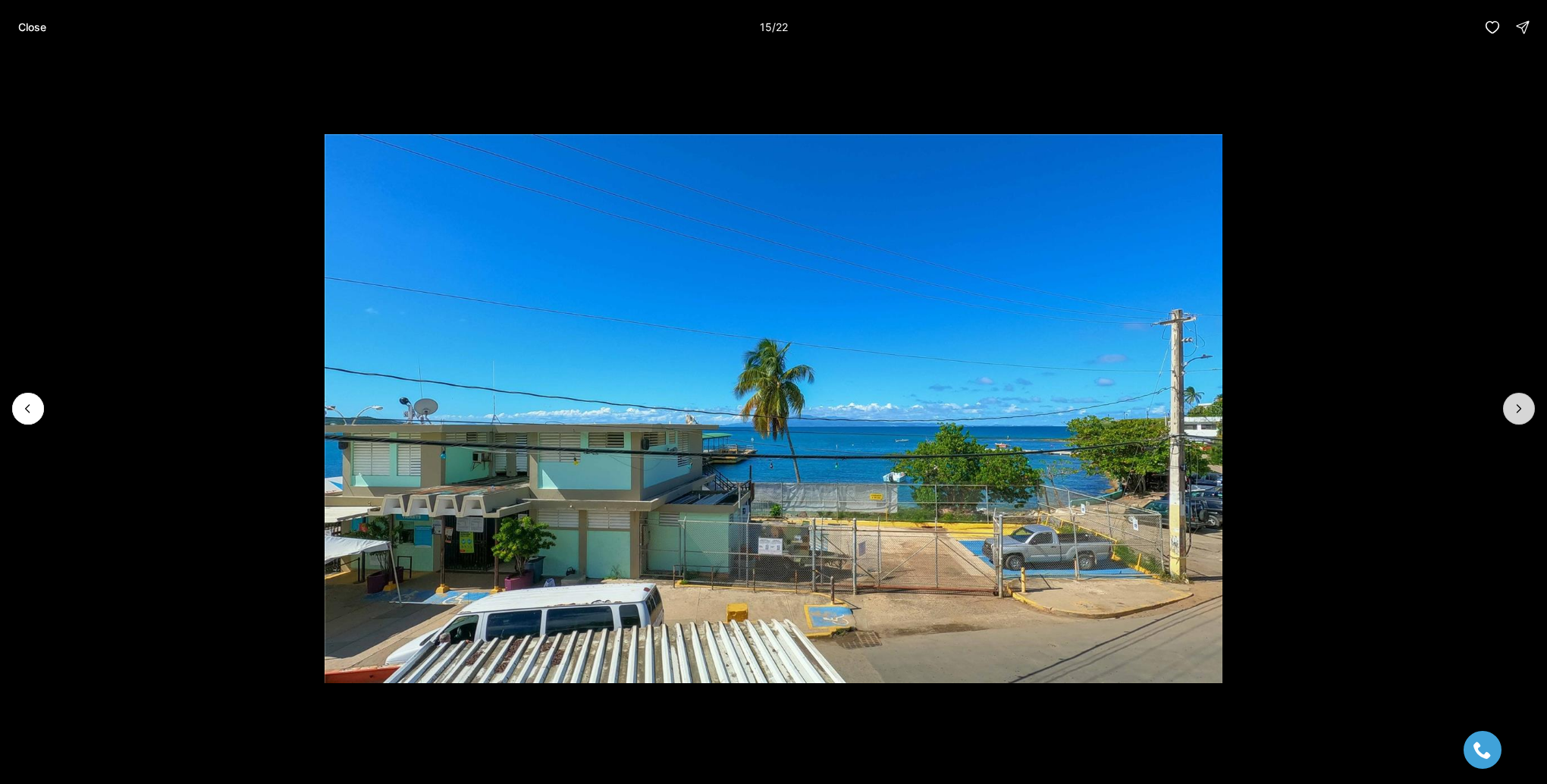
click at [1516, 409] on icon "Next slide" at bounding box center [1518, 408] width 15 height 15
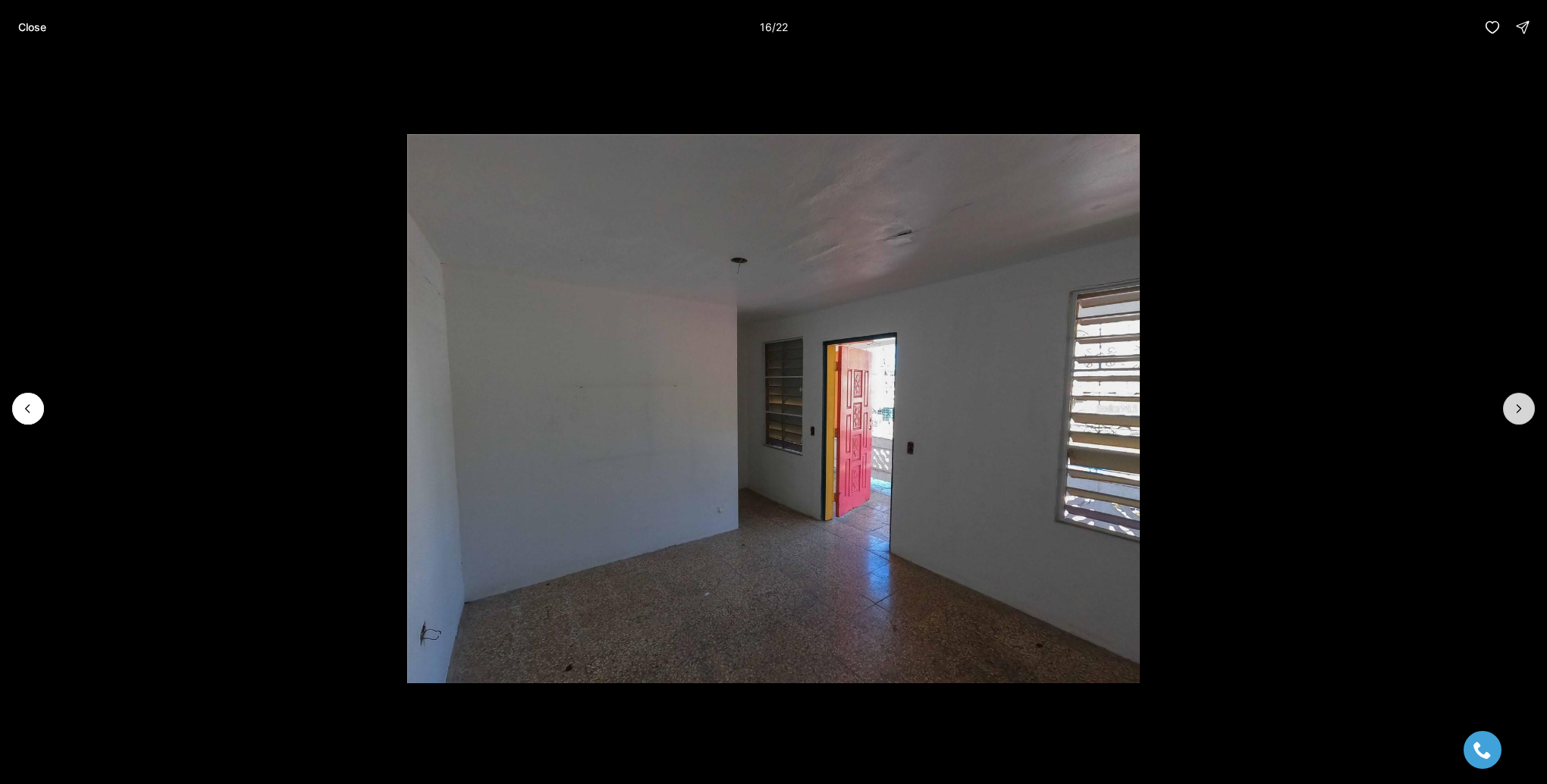
click at [1516, 409] on icon "Next slide" at bounding box center [1518, 408] width 15 height 15
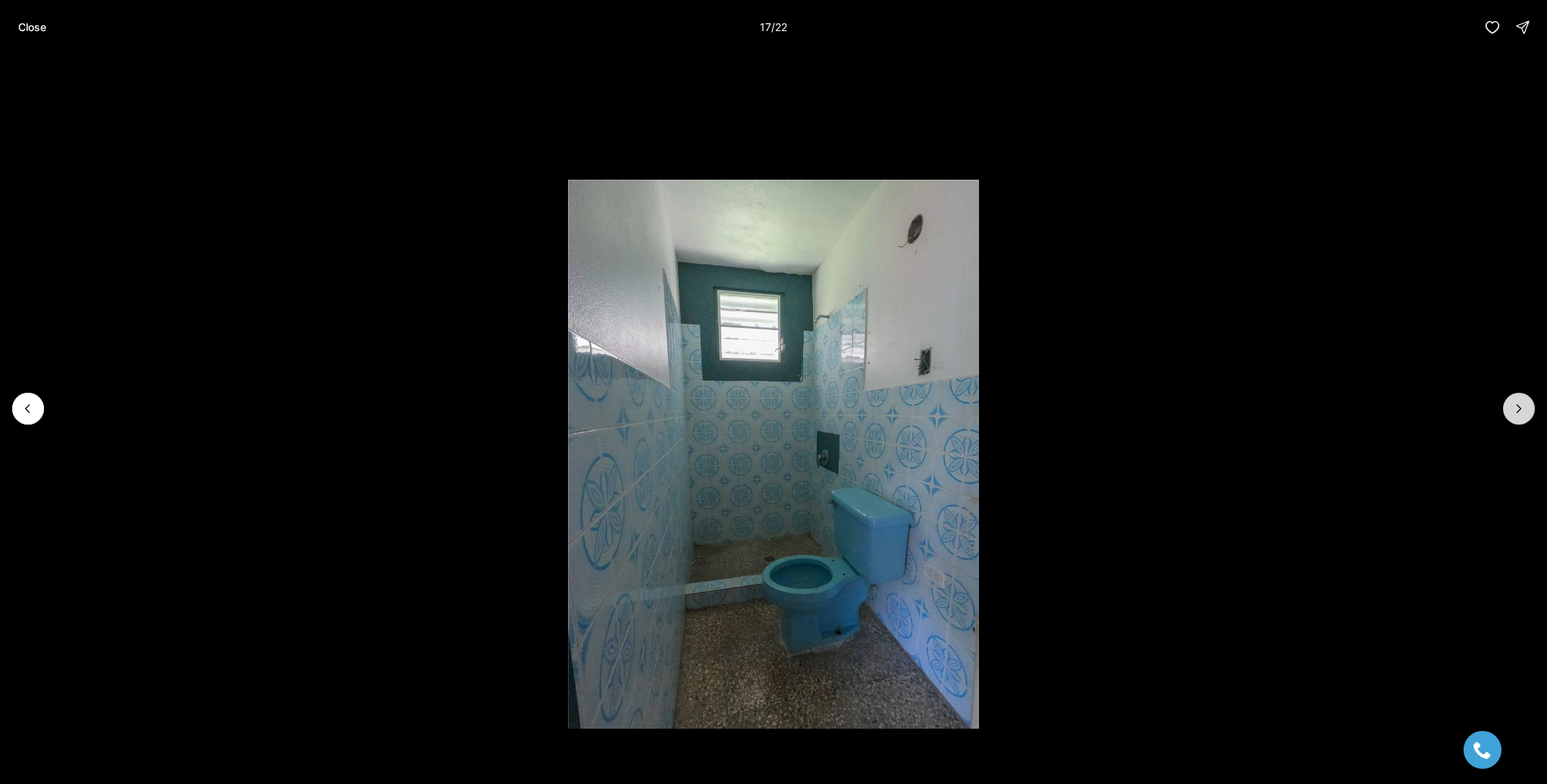
click at [1516, 409] on icon "Next slide" at bounding box center [1518, 408] width 15 height 15
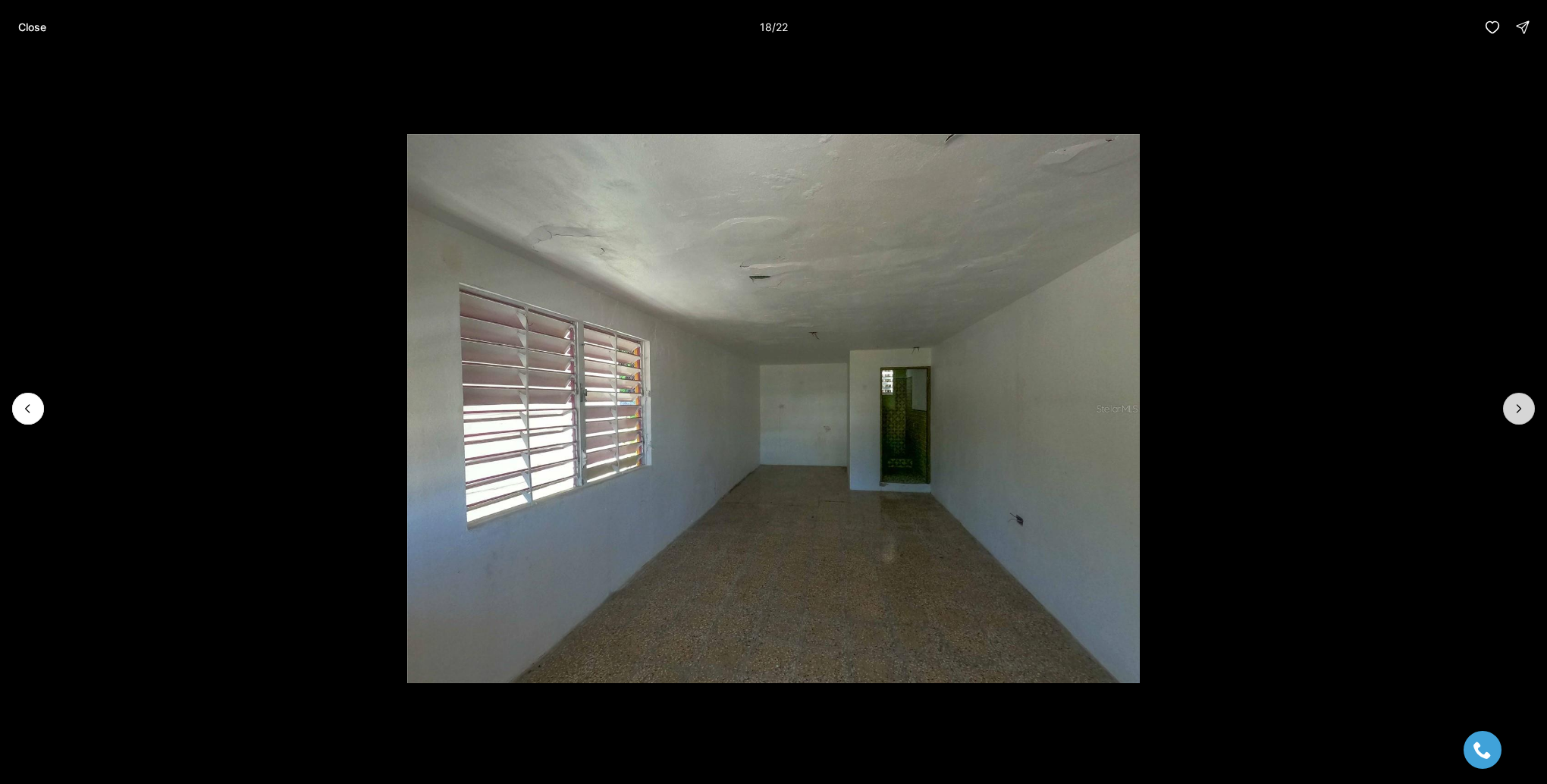
click at [1516, 409] on icon "Next slide" at bounding box center [1518, 408] width 15 height 15
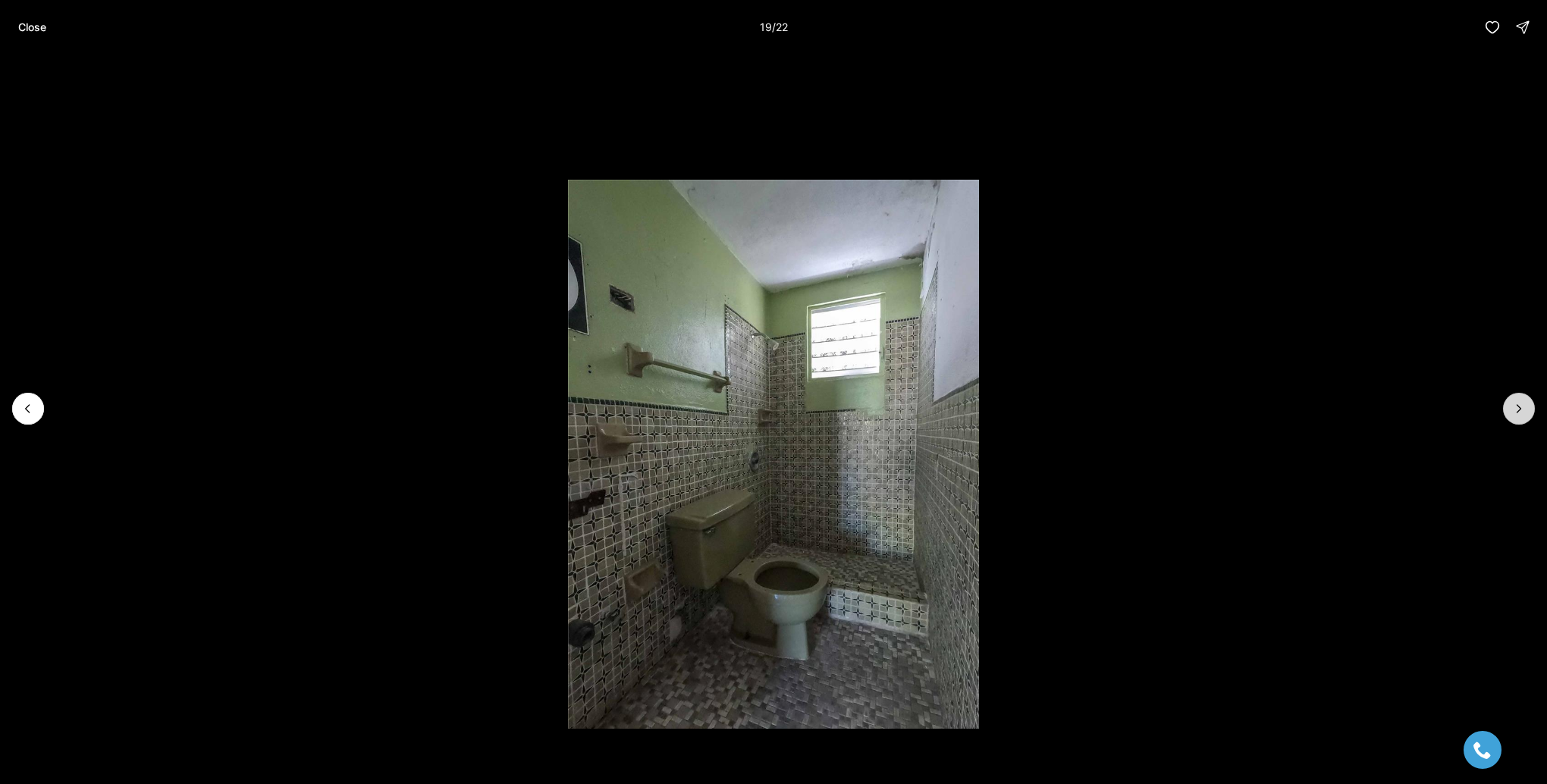
click at [1516, 409] on icon "Next slide" at bounding box center [1518, 408] width 15 height 15
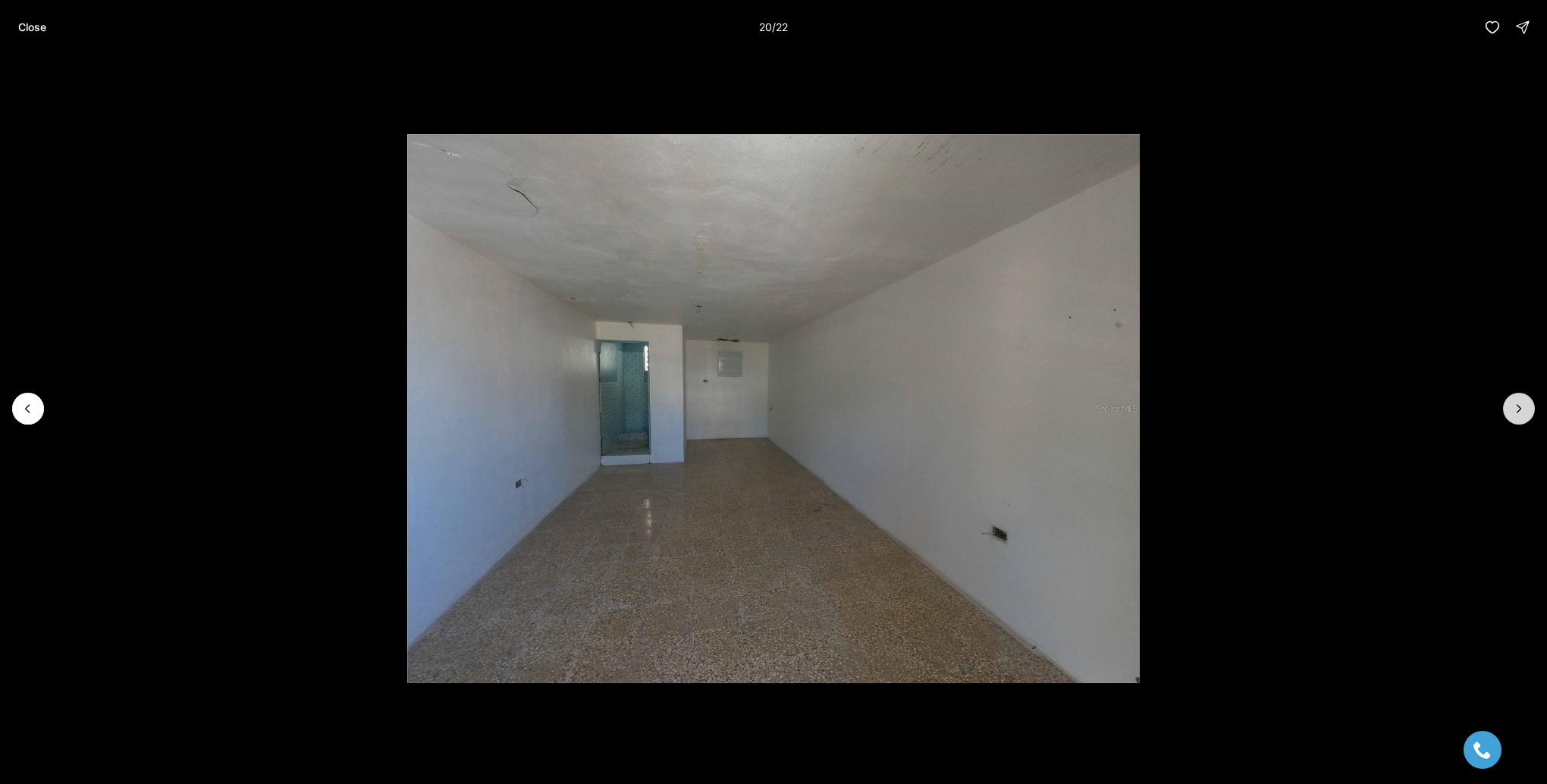
click at [1516, 409] on icon "Next slide" at bounding box center [1518, 408] width 15 height 15
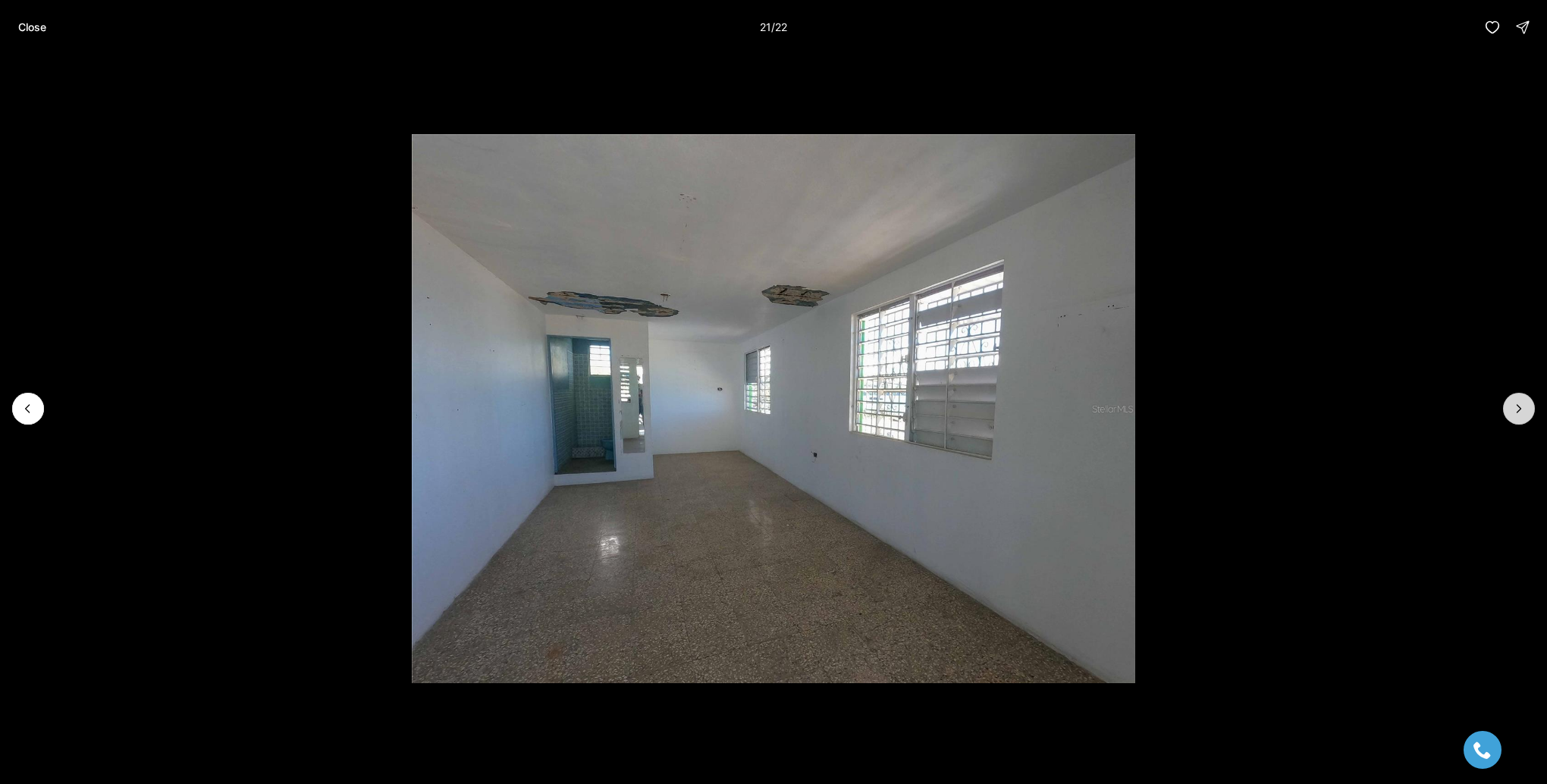
click at [1516, 409] on icon "Next slide" at bounding box center [1518, 408] width 15 height 15
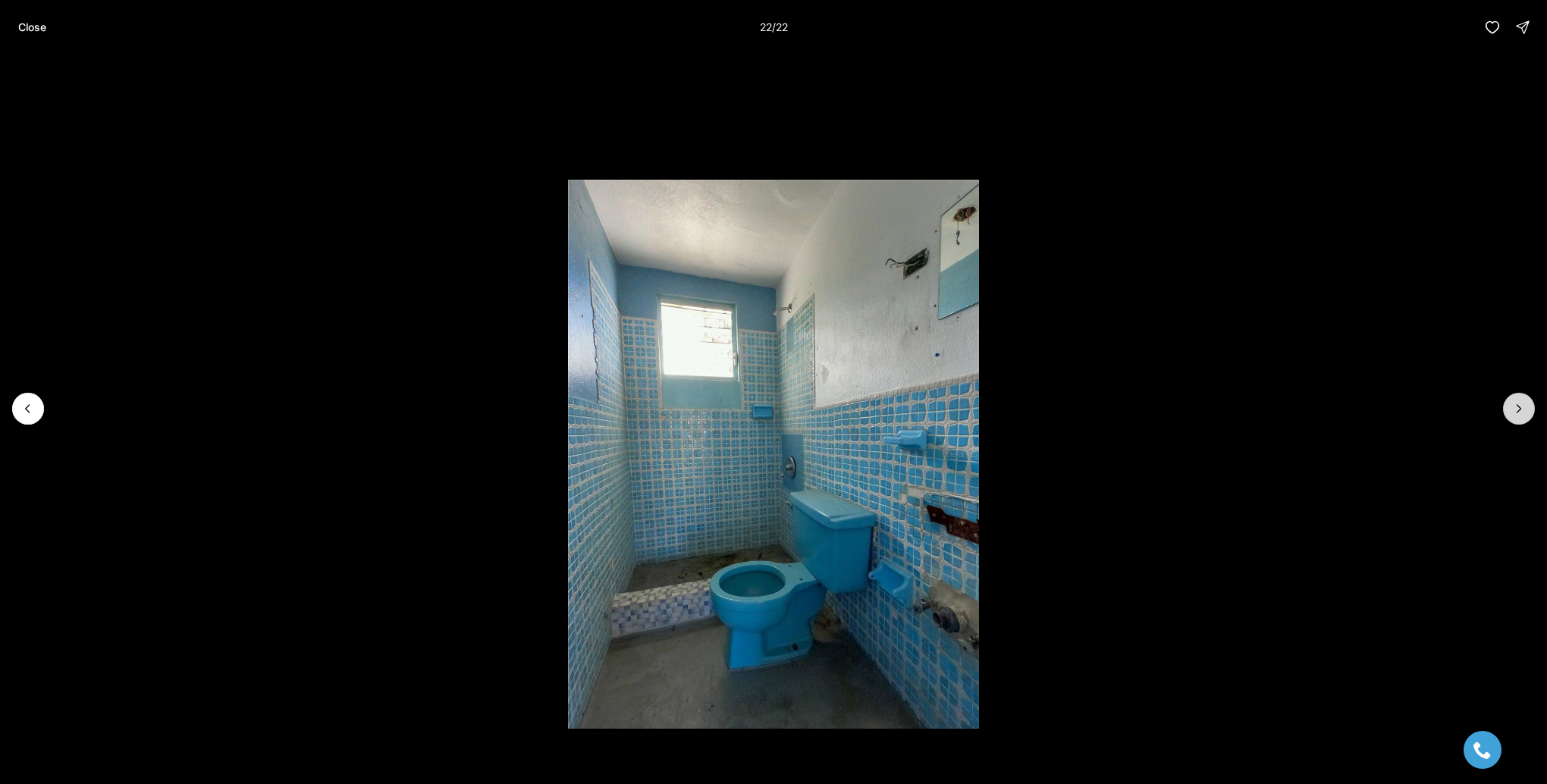
click at [1516, 409] on div at bounding box center [1518, 409] width 31 height 31
click at [37, 26] on p "Close" at bounding box center [32, 28] width 29 height 12
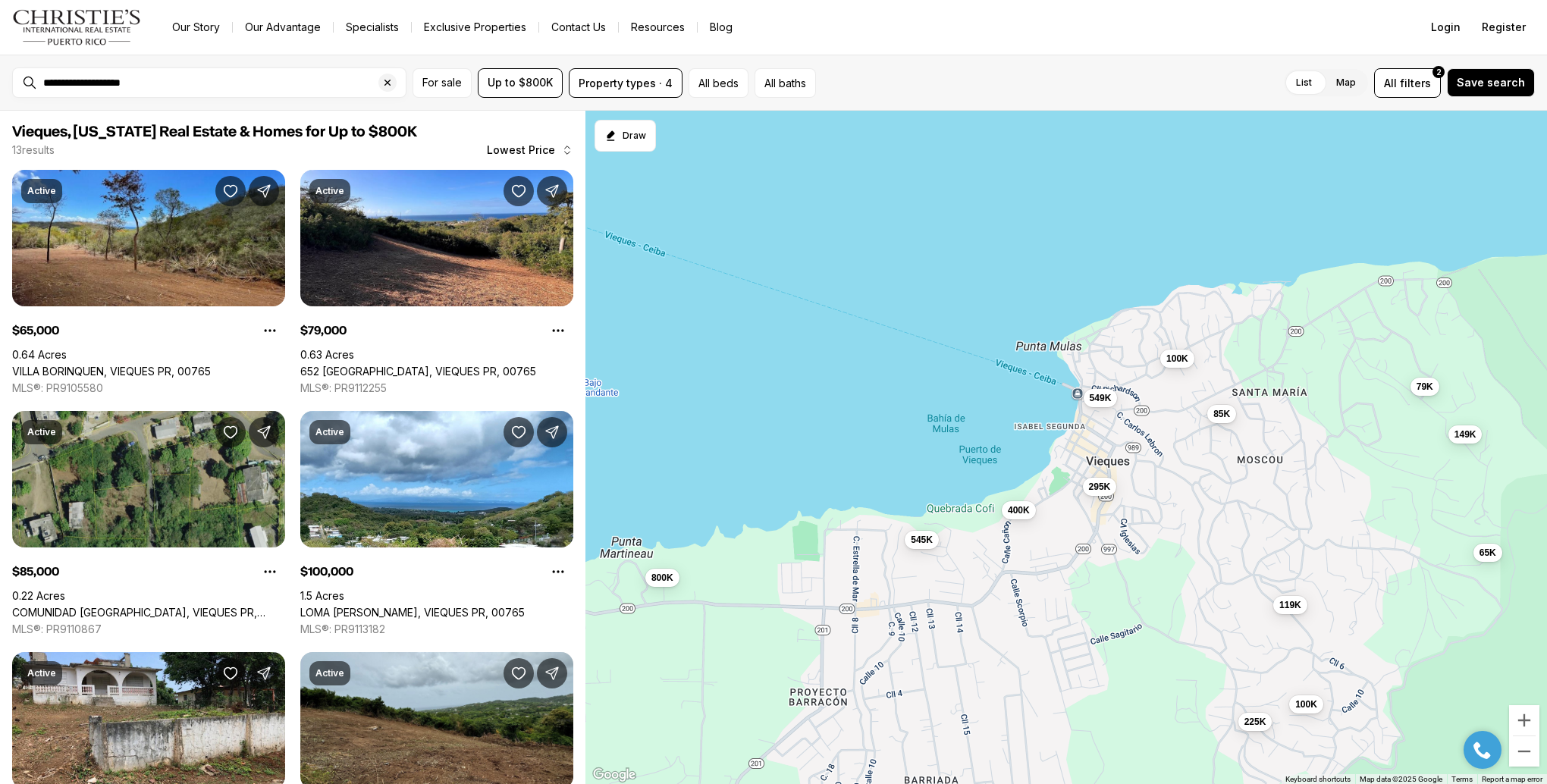
scroll to position [985, 0]
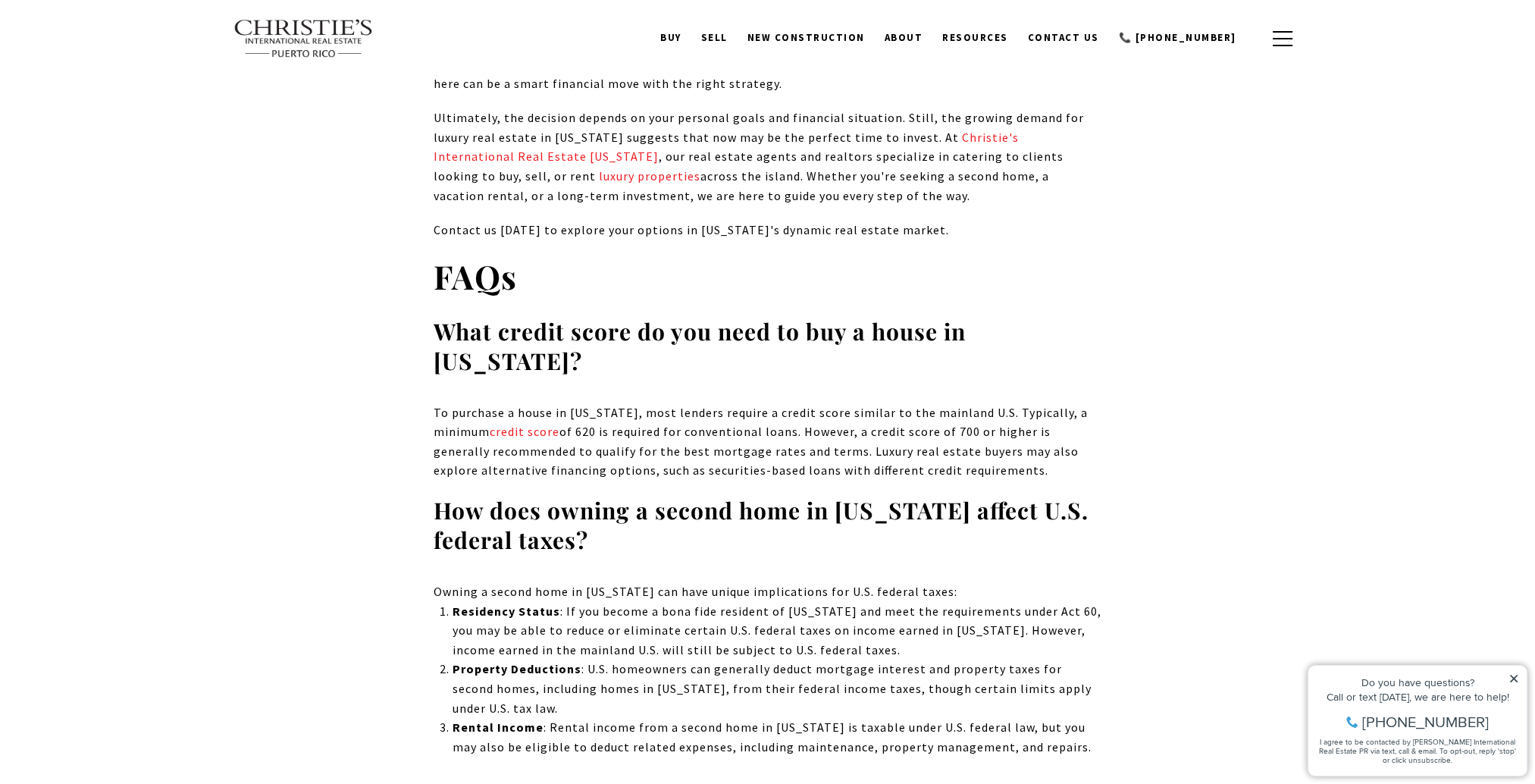
scroll to position [8891, 0]
